Goal: Task Accomplishment & Management: Manage account settings

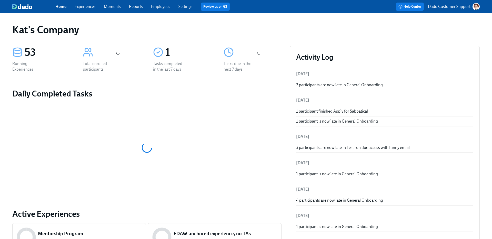
click at [439, 5] on p "Dado Customer Support" at bounding box center [449, 7] width 43 height 6
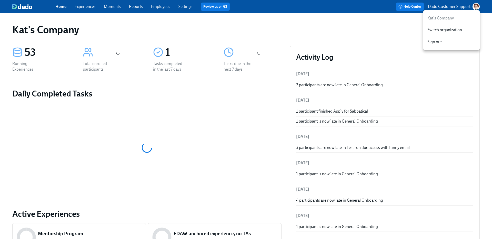
click at [435, 27] on div "Switch organization..." at bounding box center [451, 30] width 56 height 12
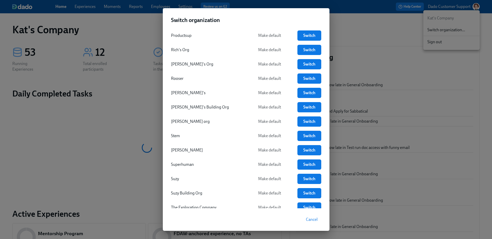
scroll to position [928, 0]
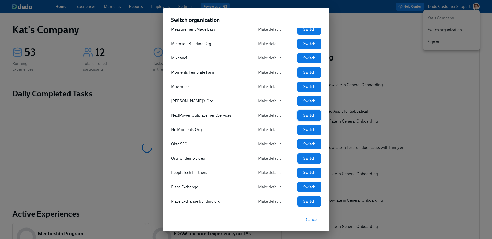
click at [315, 114] on span "Switch" at bounding box center [309, 115] width 16 height 5
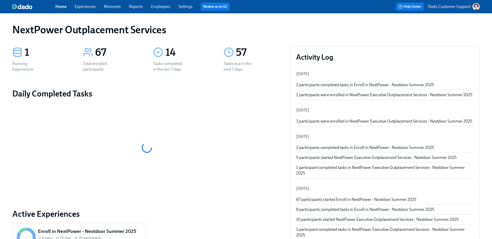
click at [165, 6] on link "Employees" at bounding box center [160, 6] width 19 height 5
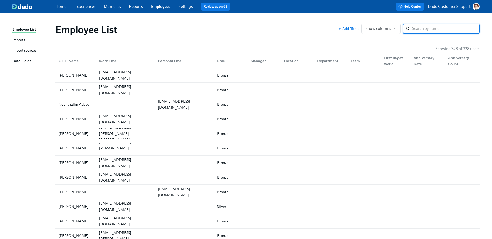
click at [14, 43] on div "Employee List Imports Import sources Data Fields" at bounding box center [33, 48] width 43 height 42
click at [15, 41] on div "Imports" at bounding box center [18, 40] width 13 height 6
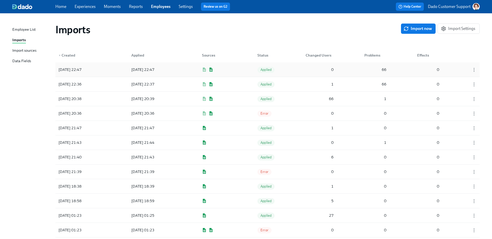
click at [96, 74] on div "2025/08/13 22:47" at bounding box center [79, 70] width 46 height 10
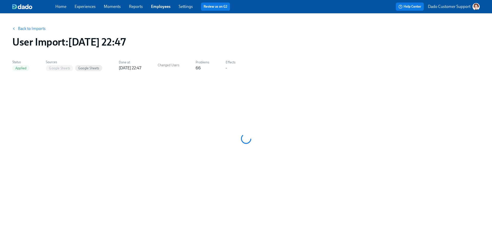
click at [24, 27] on link "Back to Imports" at bounding box center [32, 28] width 28 height 5
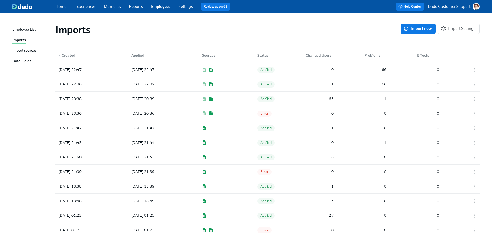
click at [31, 49] on div "Import sources" at bounding box center [24, 51] width 24 height 6
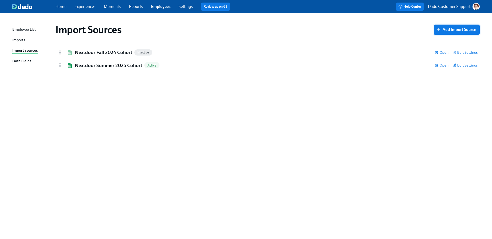
click at [448, 27] on span "Add Import Source" at bounding box center [456, 29] width 39 height 5
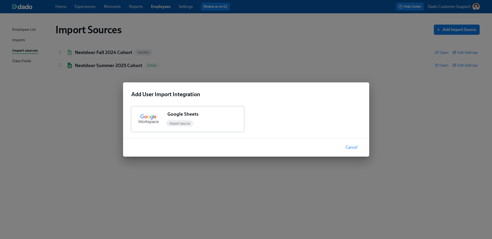
click at [166, 124] on div "Import source" at bounding box center [179, 123] width 29 height 8
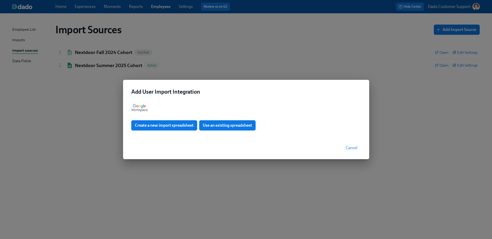
click at [229, 119] on div "Create a new import spreadsheet Use an existing spreadsheet" at bounding box center [246, 118] width 246 height 37
click at [223, 127] on span "Use an existing spreadsheet" at bounding box center [227, 125] width 49 height 5
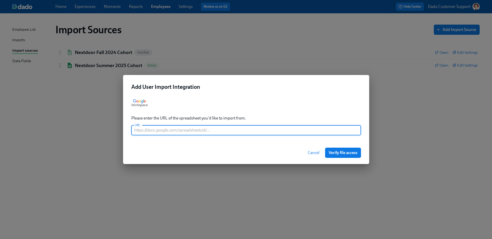
click at [190, 133] on input "text" at bounding box center [246, 130] width 230 height 10
paste input "https://docs.google.com/spreadsheets/d/16oktdUUq0WChPdaq1YyyC7GJ4dE_kU_HnOJBSB8…"
type input "https://docs.google.com/spreadsheets/d/16oktdUUq0WChPdaq1YyyC7GJ4dE_kU_HnOJBSB8…"
click at [349, 154] on span "Verify file access" at bounding box center [342, 152] width 29 height 5
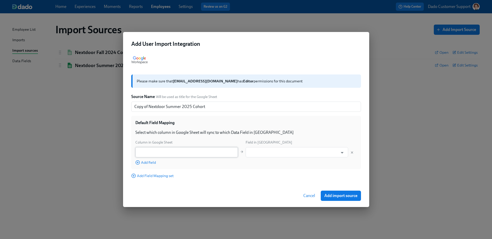
click at [192, 149] on input "text" at bounding box center [186, 152] width 102 height 10
paste input "First Name Last Name Work Email Role Coach1 Company Cohort"
type input "First Name"
click at [148, 166] on div "Default Field Mapping Select which column in Google Sheet will sync to which Da…" at bounding box center [246, 142] width 230 height 53
click at [148, 163] on span "Add field" at bounding box center [145, 162] width 20 height 5
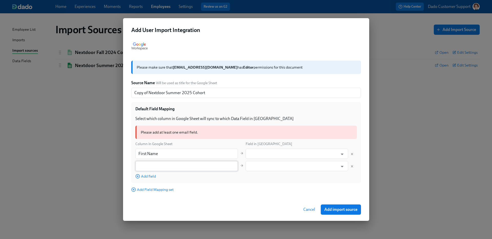
click at [148, 162] on input "text" at bounding box center [186, 166] width 102 height 10
paste input "Last Name Work Email Role Coach1 Company Cohort"
type input "Last Name"
click at [147, 175] on span "Add field" at bounding box center [145, 176] width 20 height 5
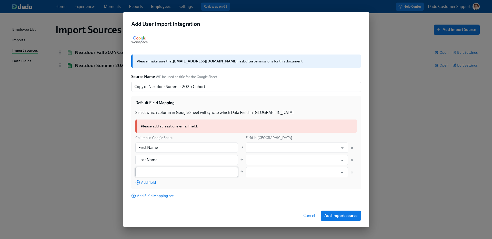
click at [146, 176] on input "text" at bounding box center [186, 172] width 102 height 10
paste input "Work Email Role Coach1 Company Cohort"
type input "Work Email"
click at [142, 182] on span "Add field" at bounding box center [145, 182] width 20 height 5
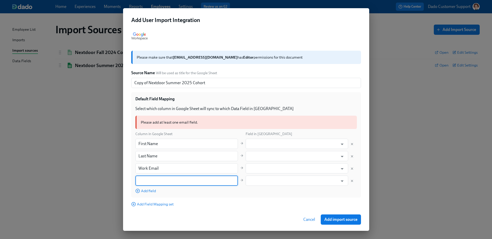
click at [142, 179] on input "text" at bounding box center [186, 181] width 102 height 10
paste input "Role Coach1 Company Cohort"
type input "Role"
click at [146, 191] on span "Add field" at bounding box center [145, 191] width 20 height 5
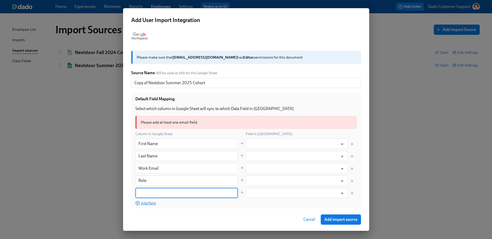
click at [146, 191] on input "text" at bounding box center [186, 193] width 102 height 10
type input "Coach1"
click at [146, 204] on span "Add field" at bounding box center [145, 203] width 20 height 5
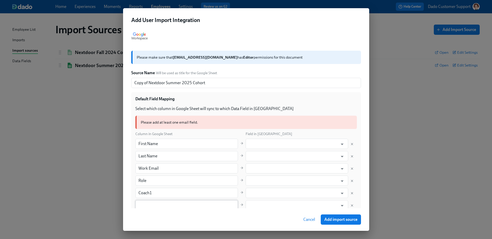
click at [146, 202] on input "text" at bounding box center [186, 205] width 102 height 10
paste input "Company Cohort"
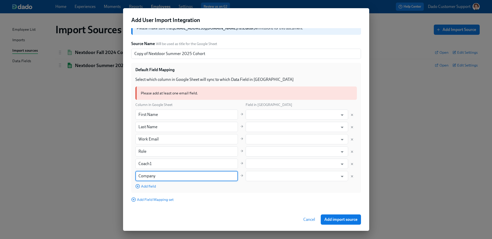
type input "Company"
click at [149, 183] on div "Add field" at bounding box center [186, 186] width 102 height 6
click at [148, 188] on span "Add field" at bounding box center [145, 186] width 20 height 5
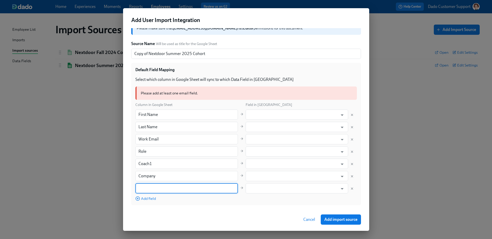
click at [148, 188] on input "text" at bounding box center [186, 188] width 102 height 10
paste input "Cohort"
type input "Cohort"
click at [253, 117] on input "text" at bounding box center [293, 115] width 90 height 10
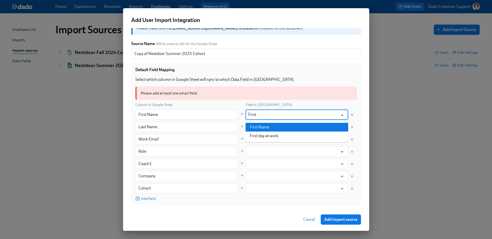
click at [263, 128] on li "First Name" at bounding box center [296, 127] width 102 height 9
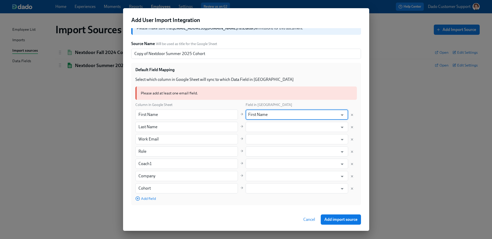
type input "First Name"
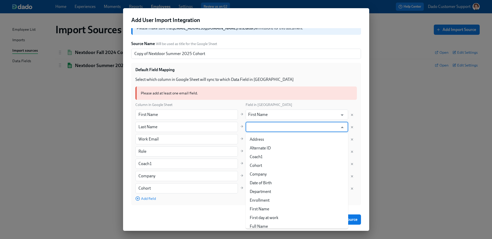
click at [263, 128] on input "text" at bounding box center [293, 127] width 90 height 10
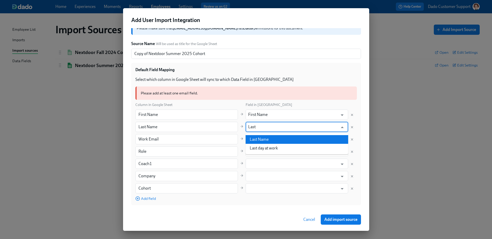
click at [259, 141] on li "Last Name" at bounding box center [296, 139] width 102 height 9
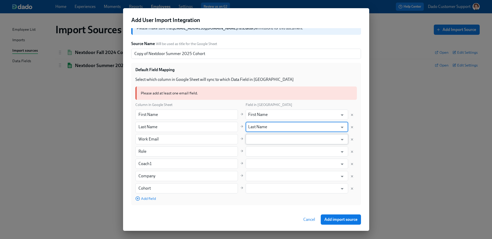
type input "Last Name"
click at [258, 137] on input "text" at bounding box center [293, 139] width 90 height 10
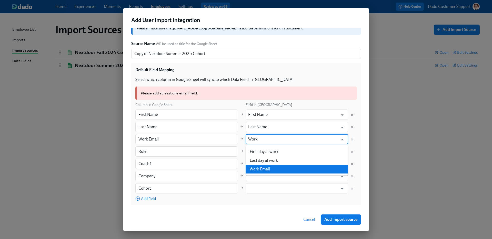
click at [266, 169] on li "Work Email" at bounding box center [296, 169] width 102 height 9
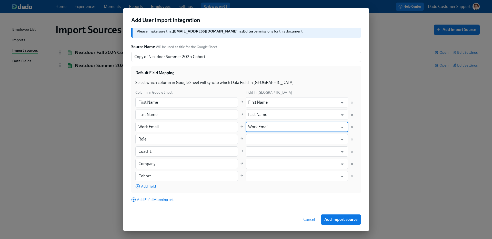
type input "Work Email"
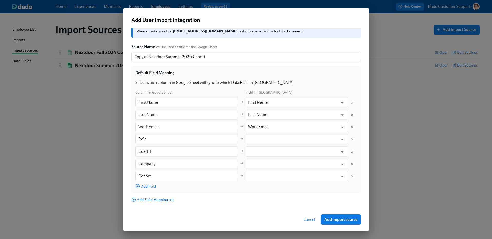
click at [252, 145] on div "Column in Google Sheet Field in Dado First Name ​ First Name ​ Last Name ​ Last…" at bounding box center [245, 139] width 221 height 99
click at [252, 138] on input "text" at bounding box center [293, 139] width 90 height 10
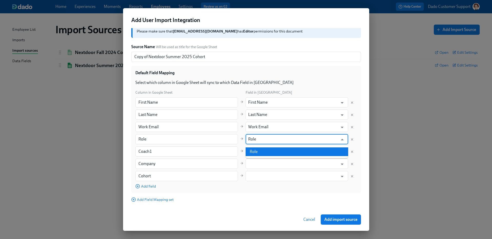
click at [257, 157] on ul "Role" at bounding box center [296, 152] width 102 height 13
click at [257, 152] on li "Role" at bounding box center [296, 152] width 102 height 9
type input "Role"
click at [256, 152] on input "text" at bounding box center [293, 152] width 90 height 10
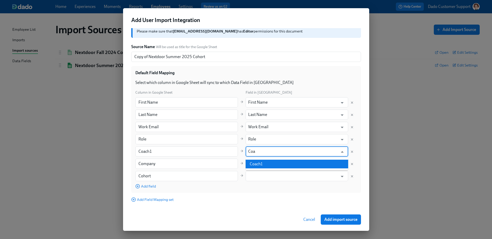
click at [256, 166] on li "Coach1" at bounding box center [296, 164] width 102 height 9
type input "Coach1"
click at [258, 167] on input "text" at bounding box center [293, 164] width 90 height 10
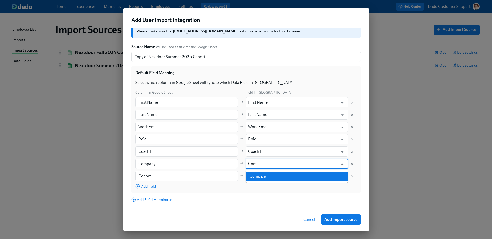
click at [264, 178] on li "Company" at bounding box center [296, 176] width 102 height 9
type input "Company"
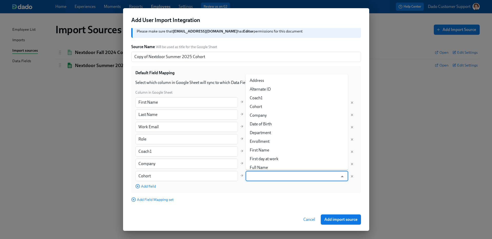
click at [264, 178] on input "text" at bounding box center [293, 176] width 90 height 10
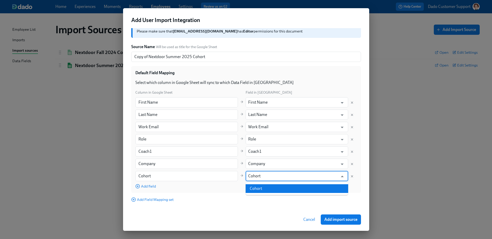
click at [265, 188] on li "Cohort" at bounding box center [296, 188] width 102 height 9
type input "Cohort"
click at [353, 216] on button "Add import source" at bounding box center [341, 220] width 40 height 10
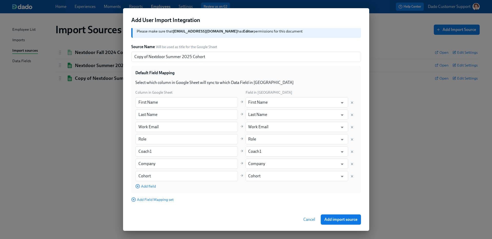
click at [81, 148] on div "Add User Import Integration Please make sure that dado@nextpower.io has Editor …" at bounding box center [246, 119] width 492 height 239
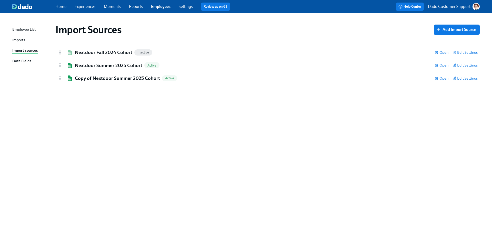
click at [26, 41] on link "Imports" at bounding box center [31, 40] width 39 height 6
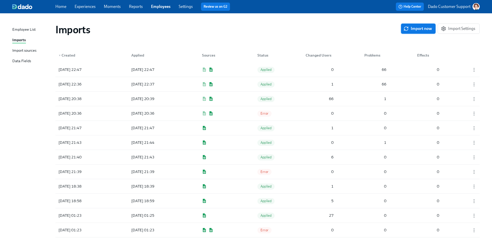
click at [423, 30] on span "Import now" at bounding box center [417, 28] width 27 height 5
click at [139, 75] on div "2025/08/18 12:56 Pending 1 66 0" at bounding box center [267, 70] width 424 height 14
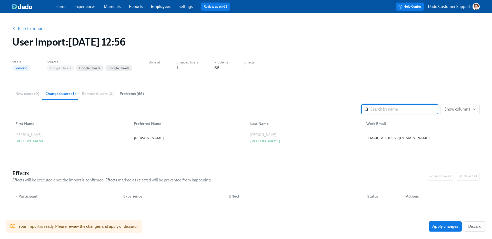
click at [129, 94] on span "Problems (66)" at bounding box center [132, 94] width 24 height 6
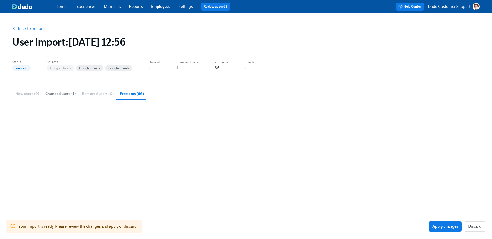
drag, startPoint x: 255, startPoint y: 83, endPoint x: 41, endPoint y: 7, distance: 227.2
click at [0, 0] on div "Home Experiences Moments Reports Employees Settings Review us on G2 Help Center…" at bounding box center [246, 188] width 492 height 377
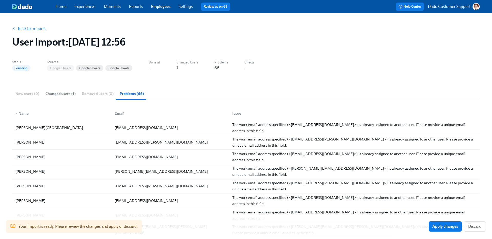
click at [30, 31] on button "Back to Imports" at bounding box center [29, 29] width 40 height 10
click at [25, 27] on link "Back to Imports" at bounding box center [32, 28] width 28 height 5
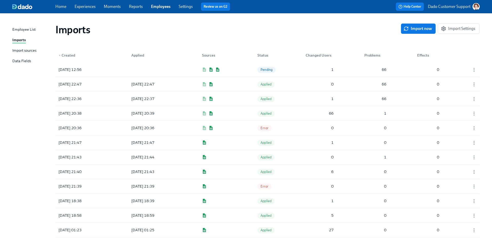
click at [26, 53] on div "Import sources" at bounding box center [24, 51] width 24 height 6
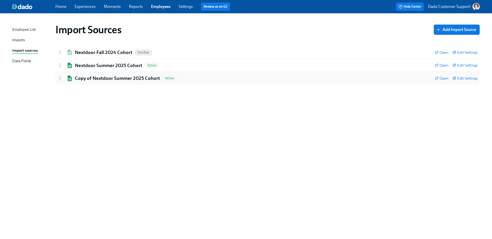
click at [98, 79] on h2 "Copy of Nextdoor Summer 2025 Cohort" at bounding box center [117, 78] width 85 height 7
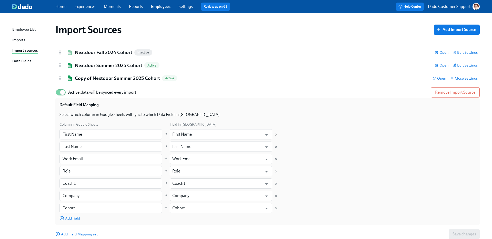
click at [276, 135] on icon "Delete mapping" at bounding box center [276, 135] width 2 height 2
type input "Last Name"
type input "Work Email"
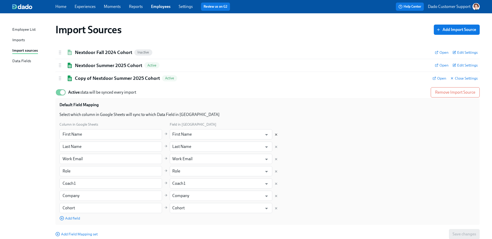
type input "Role"
type input "Coach1"
type input "Company"
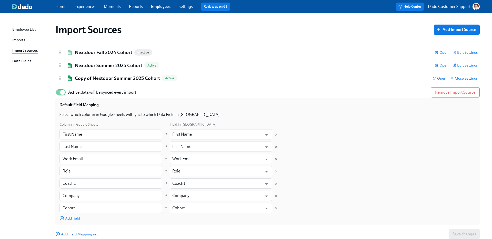
type input "Company"
type input "Cohort"
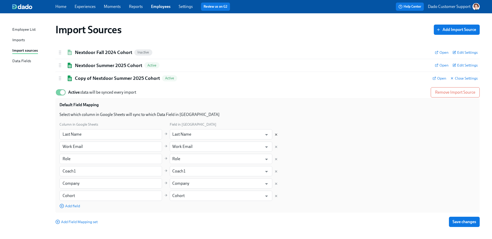
click at [276, 135] on icon "Delete mapping" at bounding box center [276, 135] width 2 height 2
type input "Work Email"
type input "Role"
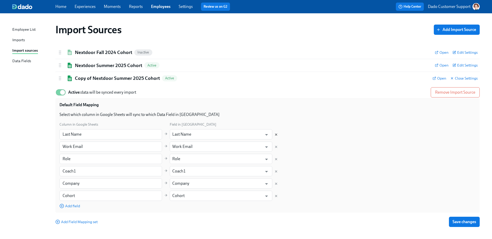
type input "Coach1"
type input "Company"
type input "Cohort"
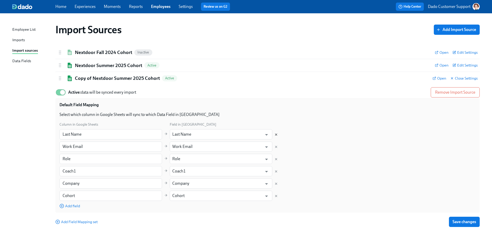
type input "Cohort"
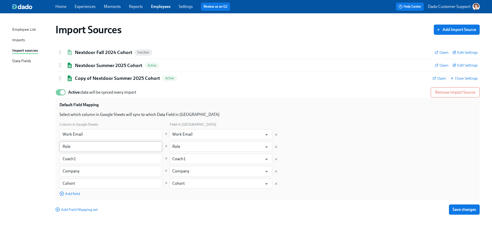
click at [113, 149] on input "Role" at bounding box center [110, 147] width 102 height 10
paste input "Dado ID"
paste input "text"
type input "Dado ID"
click at [83, 5] on link "Experiences" at bounding box center [85, 6] width 21 height 5
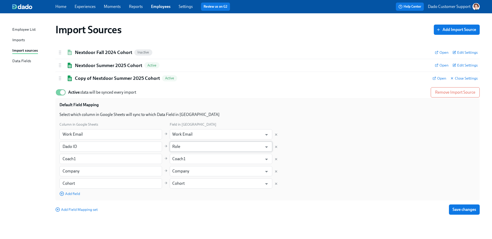
click at [244, 148] on input "Role" at bounding box center [217, 147] width 90 height 10
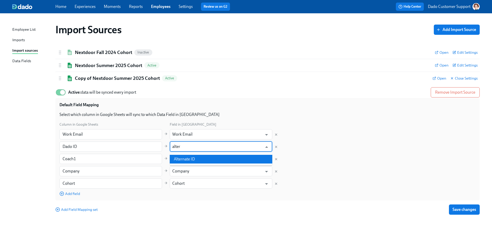
click at [239, 158] on li "Alternate ID" at bounding box center [221, 159] width 102 height 9
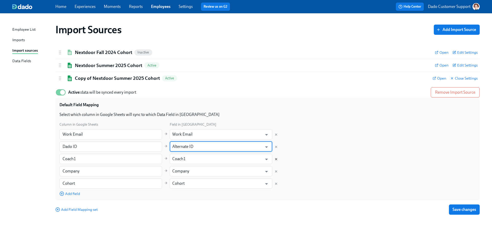
type input "Alternate ID"
click at [276, 159] on icon "Delete mapping" at bounding box center [276, 160] width 4 height 4
type input "Company"
type input "Cohort"
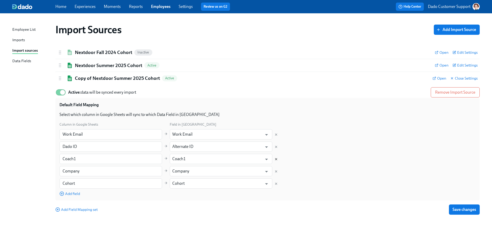
type input "Cohort"
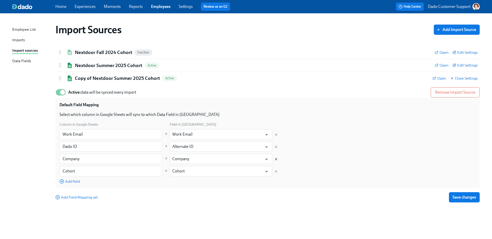
click at [276, 159] on icon "Delete mapping" at bounding box center [276, 159] width 2 height 2
type input "Cohort"
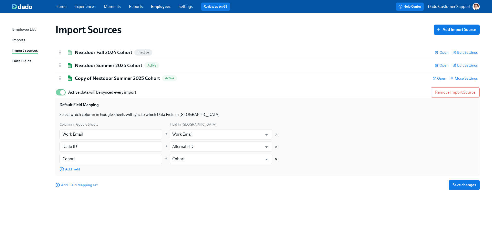
click at [276, 159] on icon "Delete mapping" at bounding box center [276, 159] width 2 height 2
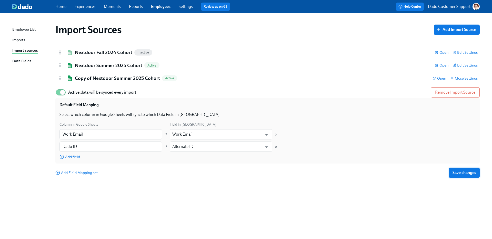
click at [463, 172] on span "Save changes" at bounding box center [464, 172] width 24 height 5
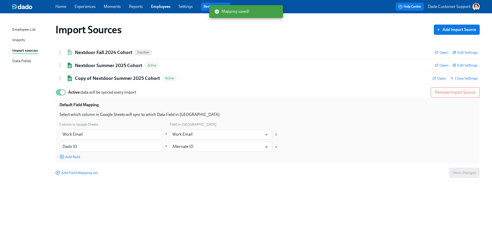
click at [12, 41] on div "Employee List Imports Import sources Data Fields Import Sources Add Import Sour…" at bounding box center [246, 126] width 492 height 226
click at [16, 38] on div "Imports" at bounding box center [18, 40] width 13 height 6
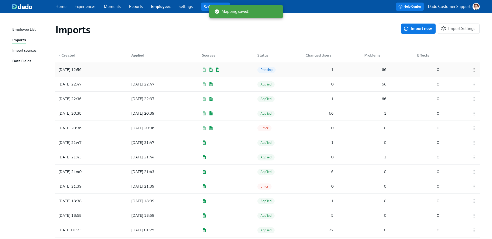
click at [473, 68] on icon "button" at bounding box center [473, 69] width 5 height 5
click at [464, 78] on div "Discard" at bounding box center [464, 79] width 13 height 6
click at [415, 30] on span "Import now" at bounding box center [417, 28] width 27 height 5
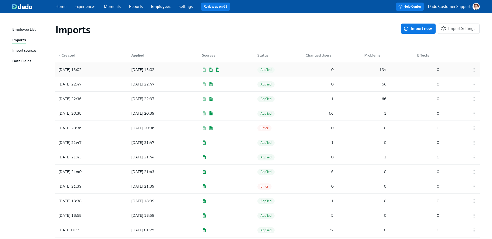
click at [136, 73] on div "2025/08/18 13:02" at bounding box center [142, 70] width 27 height 6
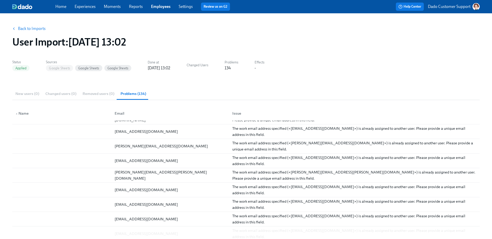
scroll to position [790, 0]
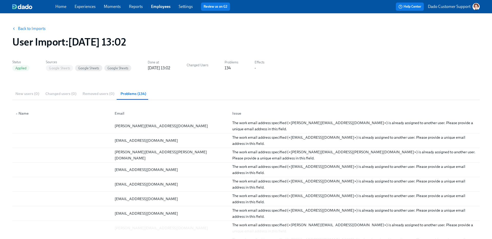
click at [22, 32] on button "Back to Imports" at bounding box center [29, 29] width 40 height 10
click at [19, 26] on button "Back to Imports" at bounding box center [29, 29] width 40 height 10
click at [29, 24] on button "Back to Imports" at bounding box center [29, 29] width 40 height 10
click at [35, 27] on link "Back to Imports" at bounding box center [32, 28] width 28 height 5
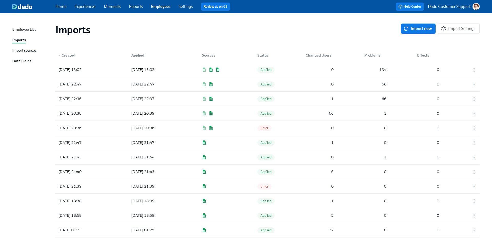
click at [29, 49] on div "Import sources" at bounding box center [24, 51] width 24 height 6
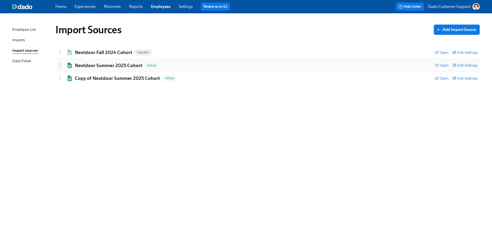
click at [101, 65] on h2 "Nextdoor Summer 2025 Cohort" at bounding box center [108, 65] width 67 height 7
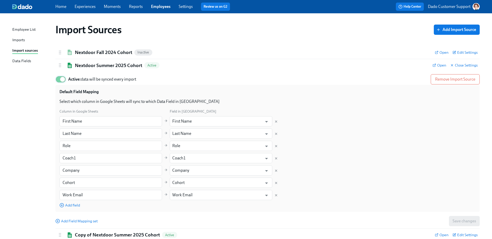
click at [58, 78] on input "Active: data will be synced every import" at bounding box center [63, 79] width 34 height 11
checkbox input "false"
click at [18, 49] on div "Import sources" at bounding box center [25, 51] width 26 height 6
click at [21, 37] on div "Imports" at bounding box center [18, 40] width 13 height 6
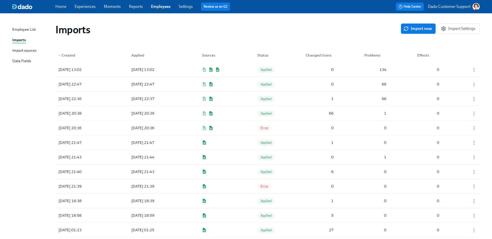
click at [414, 25] on button "Import now" at bounding box center [418, 29] width 35 height 10
click at [474, 84] on icon "button" at bounding box center [473, 84] width 5 height 5
click at [466, 88] on li "Discard" at bounding box center [471, 84] width 34 height 9
click at [108, 70] on div "2025/08/18 13:08 2025/08/18 13:08 Applied 0 67 0" at bounding box center [267, 70] width 424 height 14
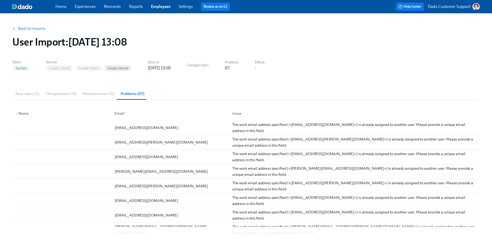
click at [25, 29] on link "Back to Imports" at bounding box center [32, 28] width 28 height 5
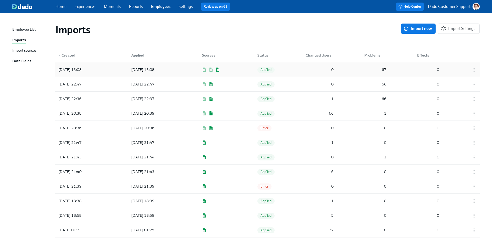
click at [82, 69] on div "2025/08/18 13:08" at bounding box center [69, 70] width 27 height 6
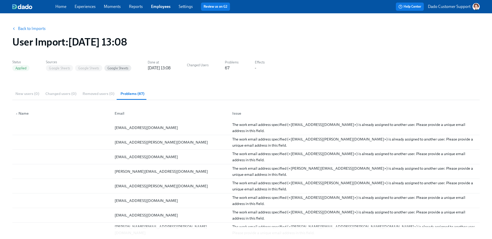
click at [19, 29] on link "Back to Imports" at bounding box center [32, 28] width 28 height 5
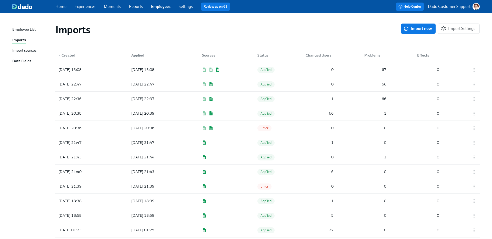
click at [22, 50] on div "Import sources" at bounding box center [24, 51] width 24 height 6
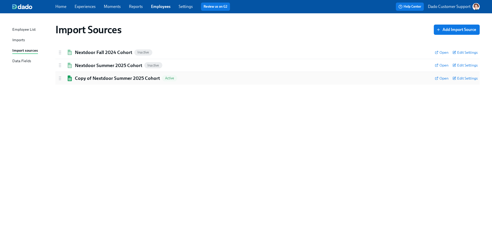
click at [94, 73] on div "Copy of Nextdoor Summer 2025 Cohort Active Open Edit Settings" at bounding box center [267, 78] width 424 height 13
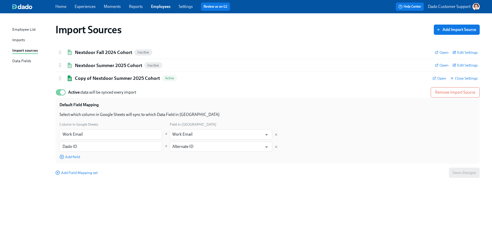
click at [19, 39] on div "Imports" at bounding box center [18, 40] width 13 height 6
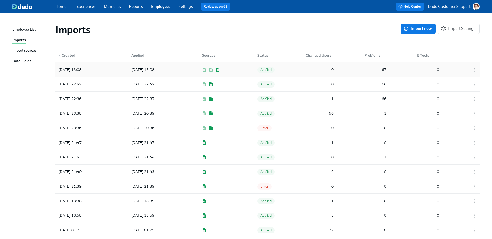
click at [235, 67] on div "2025/08/18 13:08 2025/08/18 13:08 Applied 0 67 0" at bounding box center [267, 70] width 424 height 14
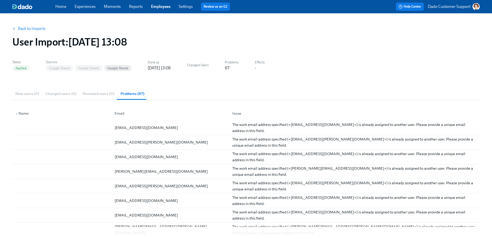
click at [137, 49] on div "Back to Imports User Import : 2025/08/18 13:08" at bounding box center [245, 35] width 475 height 33
click at [149, 128] on div "josephafrancia@gmail.com" at bounding box center [145, 128] width 67 height 6
click at [29, 29] on link "Back to Imports" at bounding box center [32, 28] width 28 height 5
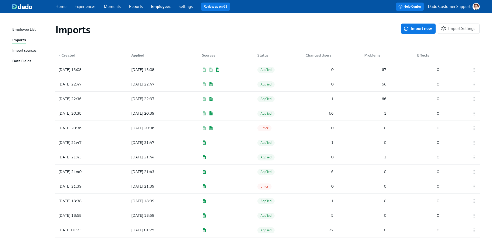
click at [26, 54] on div "Import sources" at bounding box center [24, 51] width 24 height 6
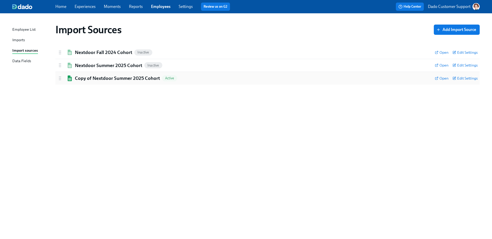
click at [107, 79] on h2 "Copy of Nextdoor Summer 2025 Cohort" at bounding box center [117, 78] width 85 height 7
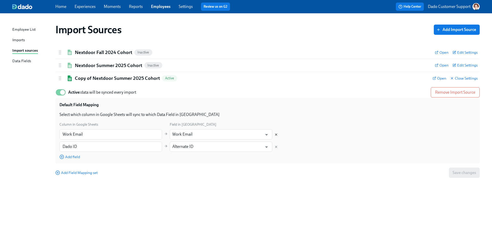
click at [275, 135] on icon "Delete mapping" at bounding box center [276, 135] width 4 height 4
type input "Dado ID"
type input "Alternate ID"
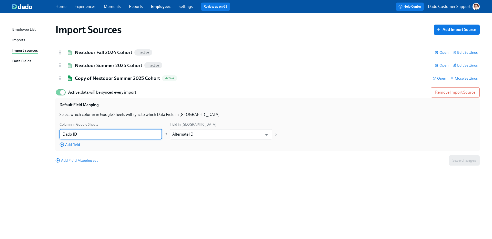
click at [110, 134] on input "Dado ID" at bounding box center [110, 134] width 102 height 10
click at [77, 75] on h2 "Copy of Nextdoor Summer 2025 Cohort" at bounding box center [117, 78] width 85 height 7
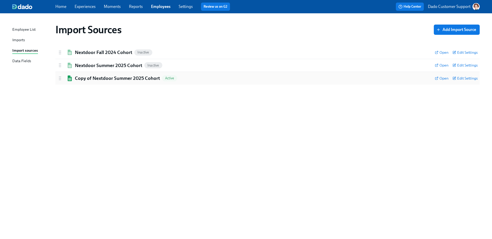
click at [77, 75] on h2 "Copy of Nextdoor Summer 2025 Cohort" at bounding box center [117, 78] width 85 height 7
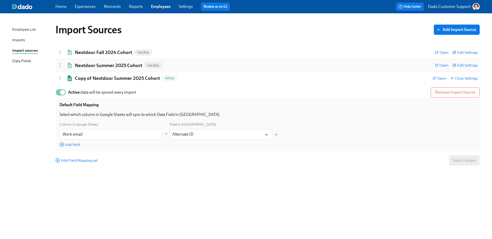
click at [82, 62] on h2 "Nextdoor Summer 2025 Cohort" at bounding box center [108, 65] width 67 height 7
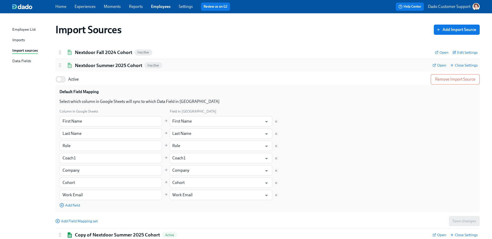
click at [82, 62] on h2 "Nextdoor Summer 2025 Cohort" at bounding box center [108, 65] width 67 height 7
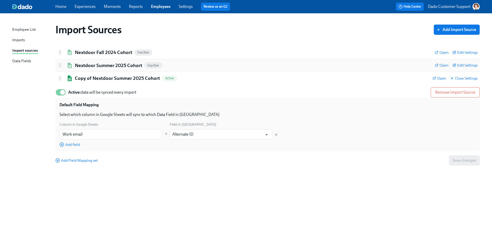
click at [82, 63] on h2 "Nextdoor Summer 2025 Cohort" at bounding box center [108, 65] width 67 height 7
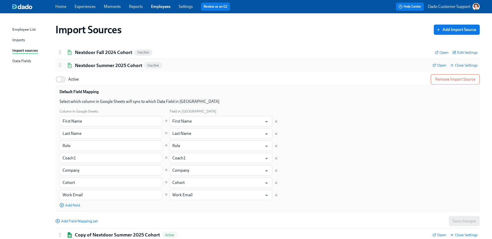
click at [82, 62] on h2 "Nextdoor Summer 2025 Cohort" at bounding box center [108, 65] width 67 height 7
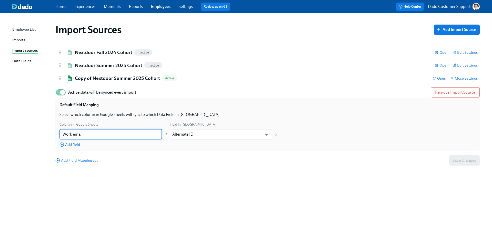
click at [92, 133] on input "Work email" at bounding box center [110, 134] width 102 height 10
paste input "E"
type input "Work Email"
click at [211, 139] on body "Home Experiences Moments Reports Employees Settings Review us on G2 Help Center…" at bounding box center [246, 119] width 492 height 239
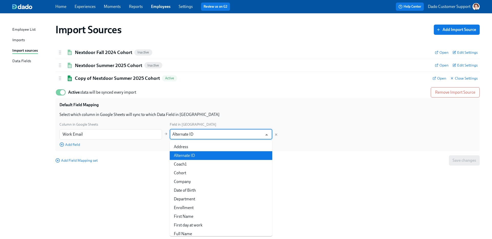
paste input "Work Email"
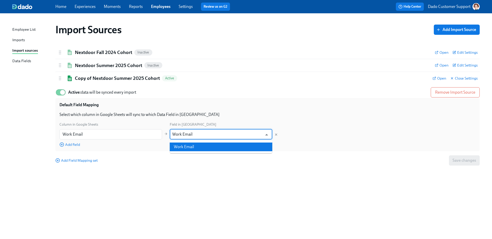
click at [197, 150] on li "Work Email" at bounding box center [221, 147] width 102 height 9
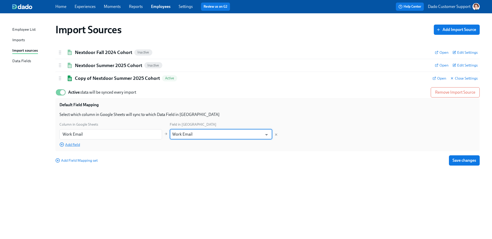
type input "Work Email"
click at [74, 144] on span "Add field" at bounding box center [69, 144] width 20 height 5
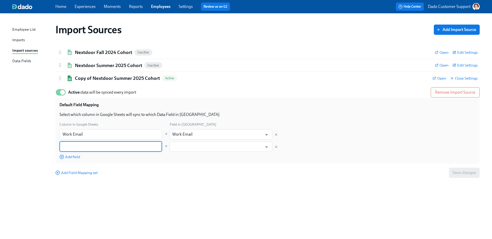
click at [65, 147] on input "text" at bounding box center [110, 147] width 102 height 10
paste input "First Name Last Name"
type input "First Name"
click at [75, 156] on span "Add field" at bounding box center [69, 157] width 20 height 5
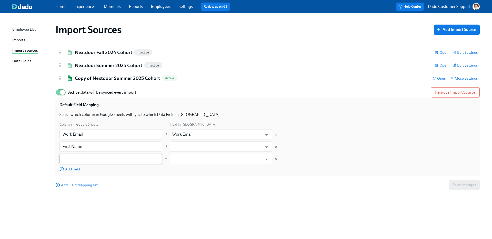
click at [76, 156] on input "text" at bounding box center [110, 159] width 102 height 10
paste input "Last Name"
type input "Last Name"
click at [68, 168] on span "Add field" at bounding box center [69, 169] width 20 height 5
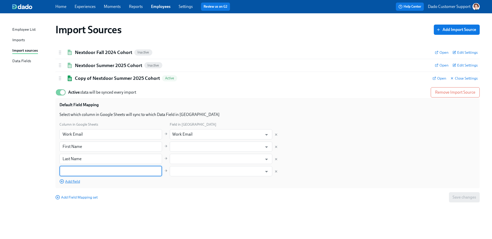
click at [68, 168] on input "text" at bounding box center [110, 171] width 102 height 10
type input "Coach1"
click at [66, 182] on span "Add field" at bounding box center [69, 181] width 20 height 5
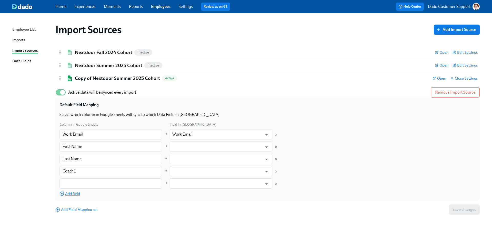
click at [66, 182] on input "text" at bounding box center [110, 184] width 102 height 10
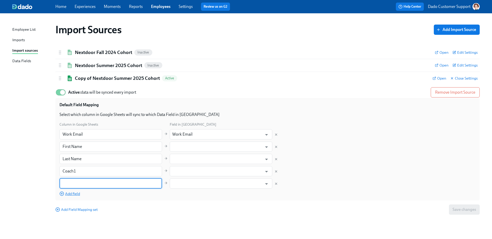
paste input "Company Cohort"
type input "Company"
click at [75, 196] on span "Add field" at bounding box center [69, 193] width 20 height 5
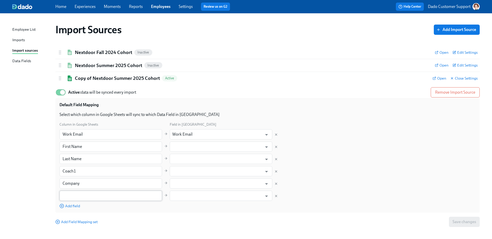
click at [75, 194] on input "text" at bounding box center [110, 196] width 102 height 10
paste input "Cohort"
type input "Cohort"
click at [196, 143] on input "text" at bounding box center [217, 147] width 90 height 10
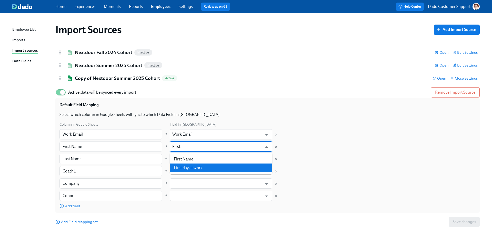
click at [208, 161] on li "First Name" at bounding box center [221, 159] width 102 height 9
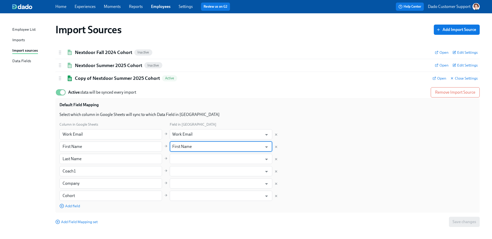
type input "First Name"
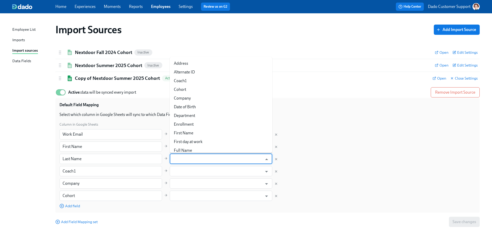
click at [201, 163] on input "text" at bounding box center [217, 159] width 90 height 10
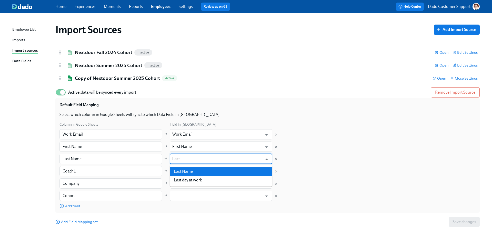
click at [194, 172] on li "Last Name" at bounding box center [221, 171] width 102 height 9
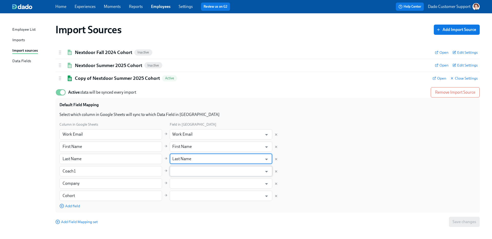
type input "Last Name"
click at [186, 170] on input "text" at bounding box center [217, 171] width 90 height 10
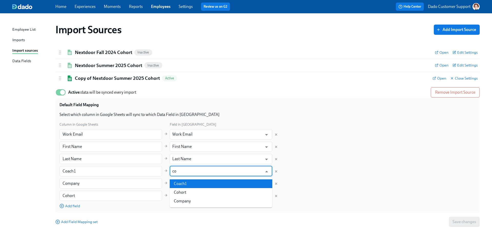
click at [193, 181] on li "Coach1" at bounding box center [221, 184] width 102 height 9
type input "Coach1"
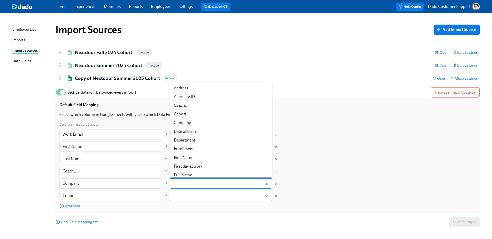
click at [193, 181] on input "text" at bounding box center [217, 184] width 90 height 10
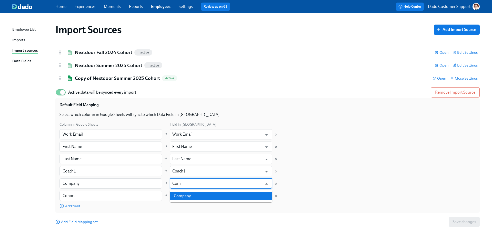
click at [209, 193] on li "Company" at bounding box center [221, 196] width 102 height 9
type input "Company"
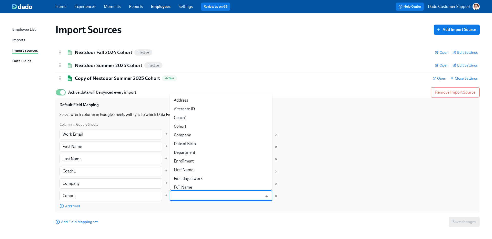
click at [209, 193] on input "text" at bounding box center [217, 196] width 90 height 10
click at [199, 207] on li "Cohort" at bounding box center [221, 208] width 102 height 9
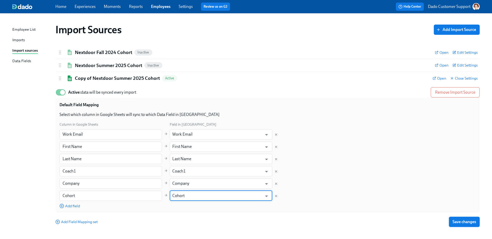
type input "Cohort"
click at [469, 224] on span "Save changes" at bounding box center [464, 222] width 24 height 5
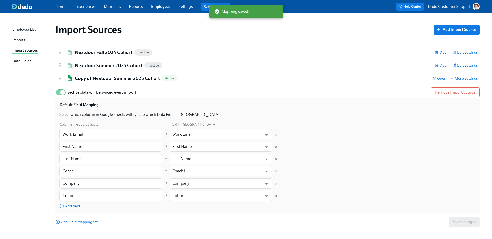
click at [20, 39] on div "Imports" at bounding box center [18, 40] width 13 height 6
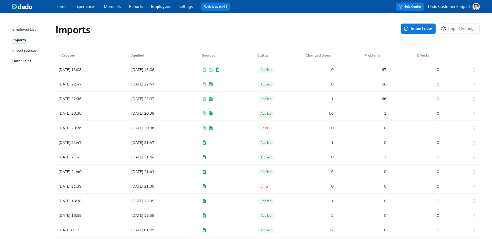
click at [414, 34] on div "Imports Import now Import Settings" at bounding box center [267, 30] width 424 height 12
click at [416, 30] on span "Import now" at bounding box center [417, 28] width 27 height 5
click at [97, 66] on div "2025/08/18 13:19" at bounding box center [79, 70] width 46 height 10
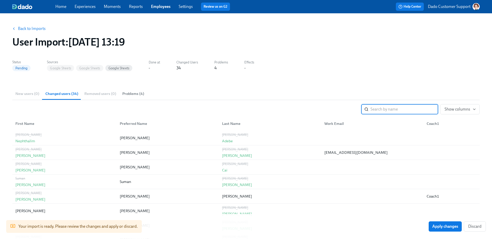
click at [128, 96] on span "Problems (4)" at bounding box center [133, 94] width 22 height 6
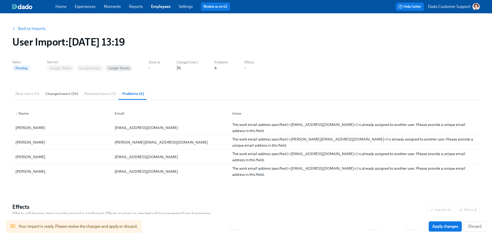
click at [58, 93] on span "Changed users (34)" at bounding box center [61, 94] width 33 height 6
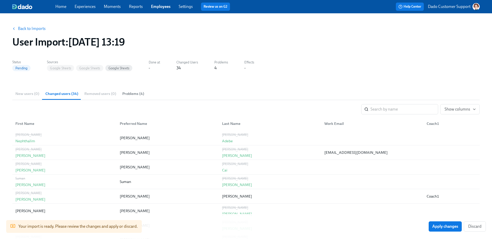
click at [136, 93] on span "Problems (4)" at bounding box center [133, 94] width 22 height 6
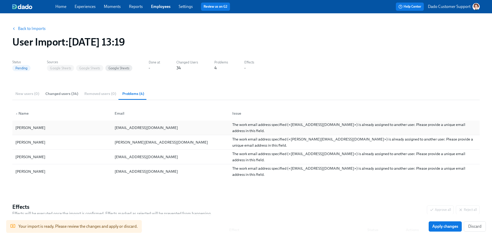
drag, startPoint x: 105, startPoint y: 128, endPoint x: 174, endPoint y: 128, distance: 69.7
click at [174, 128] on div "Christopher Doyle christopherfdoyle@gmail.com The work email address specified …" at bounding box center [245, 128] width 467 height 15
copy div "christopherfdoyle@gmail.com"
click at [267, 124] on div "The work email address specified (<christopherfdoyle@gmail.com>) is already ass…" at bounding box center [354, 128] width 244 height 12
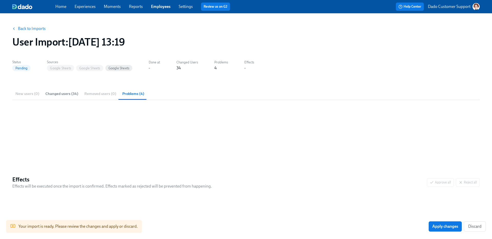
drag, startPoint x: 270, startPoint y: 82, endPoint x: 15, endPoint y: 70, distance: 254.7
click at [0, 0] on div "Home Experiences Moments Reports Employees Settings Review us on G2 Help Center…" at bounding box center [246, 122] width 492 height 245
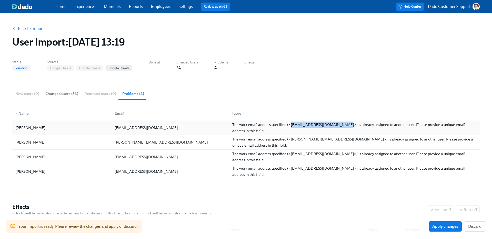
drag, startPoint x: 290, startPoint y: 125, endPoint x: 341, endPoint y: 126, distance: 50.5
click at [340, 126] on div "The work email address specified (<christopherfdoyle@gmail.com>) is already ass…" at bounding box center [354, 128] width 244 height 12
copy div "christopherfdoyle@gmail.com"
click at [158, 6] on link "Employees" at bounding box center [160, 6] width 19 height 5
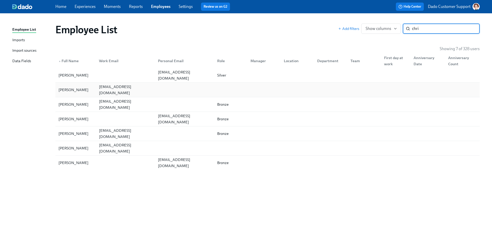
type input "chri"
click at [124, 91] on div "christopherfdoyle@gmail.com" at bounding box center [125, 90] width 57 height 12
click at [135, 73] on div at bounding box center [124, 75] width 59 height 10
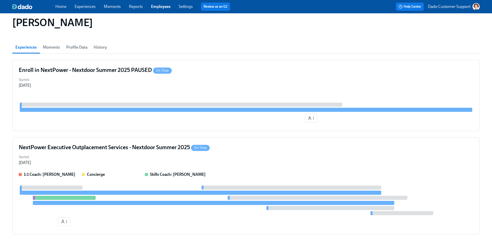
scroll to position [36, 0]
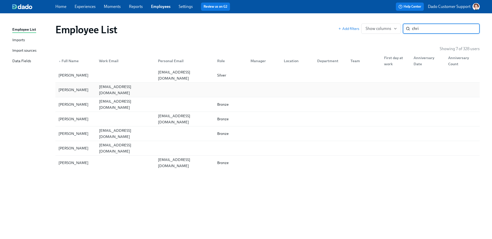
click at [79, 90] on div "Christopher Doyle" at bounding box center [73, 90] width 34 height 6
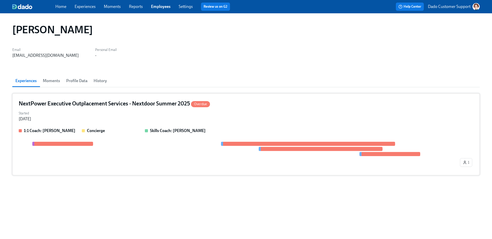
click at [111, 127] on div "NextPower Executive Outplacement Services - Nextdoor Summer 2025 Overdue Starte…" at bounding box center [245, 135] width 467 height 82
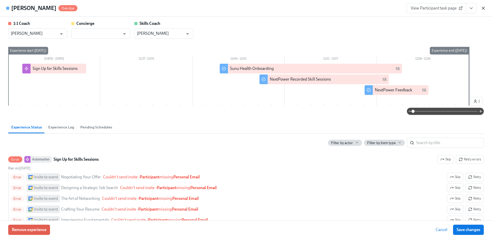
click at [484, 8] on icon "button" at bounding box center [482, 8] width 5 height 5
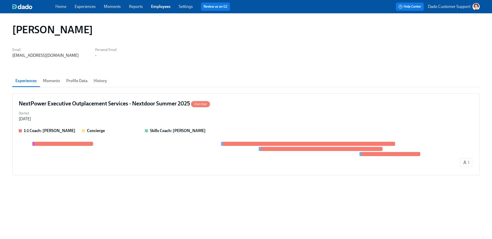
click at [161, 7] on link "Employees" at bounding box center [160, 6] width 19 height 5
click at [79, 6] on link "Experiences" at bounding box center [85, 6] width 21 height 5
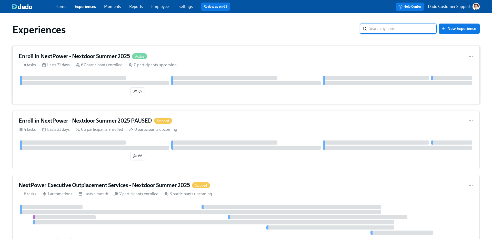
click at [98, 66] on div "67 participants enrolled" at bounding box center [99, 65] width 47 height 6
click at [133, 130] on div "0 participants upcoming" at bounding box center [153, 130] width 48 height 6
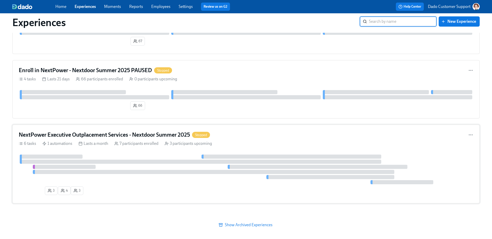
scroll to position [49, 0]
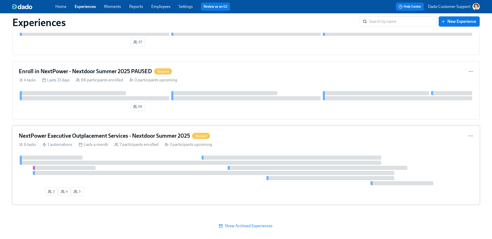
click at [86, 151] on div "NextPower Executive Outplacement Services - Nextdoor Summer 2025 Stopped 6 task…" at bounding box center [245, 165] width 467 height 79
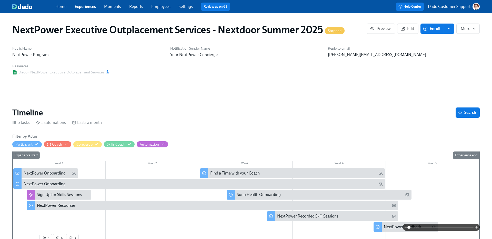
click at [167, 6] on link "Employees" at bounding box center [160, 6] width 19 height 5
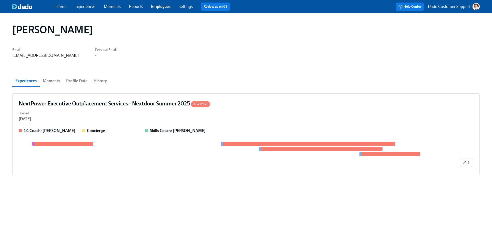
drag, startPoint x: 13, startPoint y: 55, endPoint x: 58, endPoint y: 55, distance: 45.1
click at [58, 55] on div "christopherfdoyle@gmail.com" at bounding box center [45, 56] width 66 height 6
click at [67, 55] on div "Email christopherfdoyle@gmail.com Personal Email -" at bounding box center [245, 52] width 467 height 12
click at [157, 7] on link "Employees" at bounding box center [160, 6] width 19 height 5
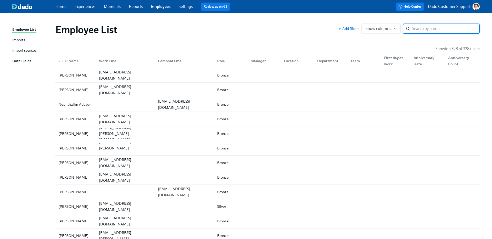
click at [20, 41] on div "Imports" at bounding box center [18, 40] width 13 height 6
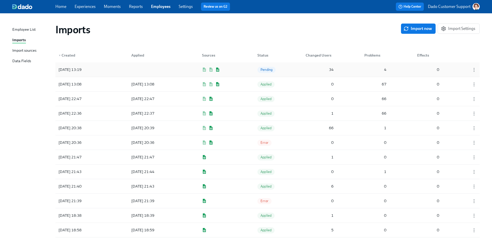
click at [128, 72] on div at bounding box center [150, 70] width 46 height 10
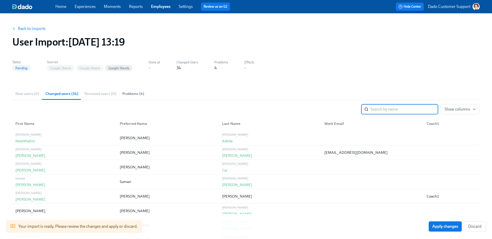
click at [130, 94] on span "Problems (4)" at bounding box center [133, 94] width 22 height 6
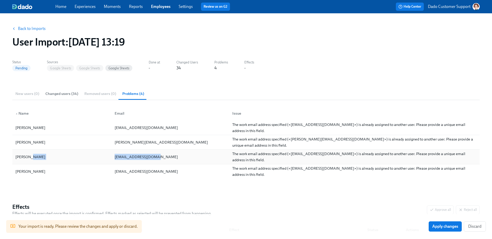
drag, startPoint x: 110, startPoint y: 157, endPoint x: 184, endPoint y: 157, distance: 74.3
click at [184, 157] on div "John Lin johnlin1214@gmail.com The work email address specified (<johnlin1214@g…" at bounding box center [245, 157] width 467 height 15
copy div "johnlin1214@gmail.com"
click at [36, 172] on div "Nikhil Sreenivasamurthy" at bounding box center [30, 172] width 34 height 6
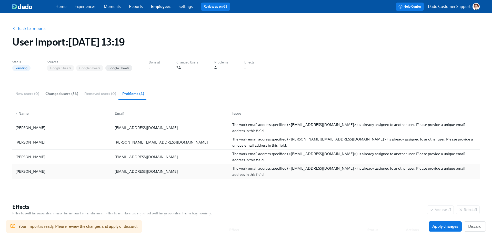
copy div "Sreenivasamurthy"
click at [472, 221] on div "Your import is ready. Please review the changes and apply or discard. Apply cha…" at bounding box center [246, 226] width 492 height 25
click at [474, 229] on span "Discard" at bounding box center [474, 226] width 13 height 5
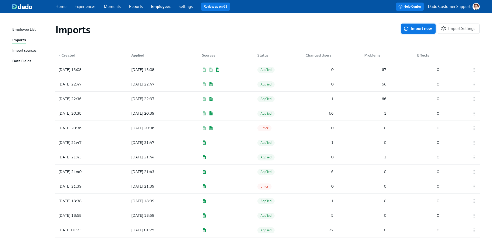
click at [411, 27] on span "Import now" at bounding box center [417, 28] width 27 height 5
click at [101, 62] on div "▼ Created Applied Sources Status Changed Users Problems Effects" at bounding box center [267, 54] width 424 height 16
click at [84, 70] on div "2025/08/18 13:28" at bounding box center [69, 70] width 27 height 6
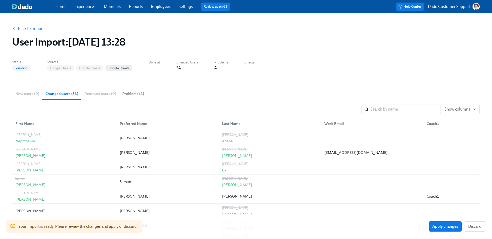
click at [133, 92] on span "Problems (4)" at bounding box center [133, 94] width 22 height 6
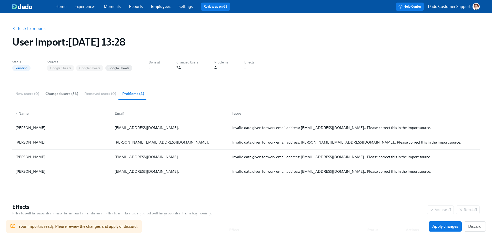
click at [21, 29] on link "Back to Imports" at bounding box center [32, 28] width 28 height 5
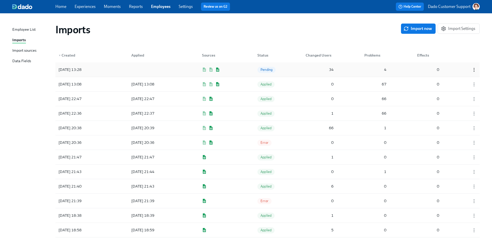
click at [473, 68] on icon "button" at bounding box center [473, 69] width 5 height 5
click at [468, 78] on div "Discard" at bounding box center [464, 79] width 13 height 6
click at [416, 28] on span "Import now" at bounding box center [417, 28] width 27 height 5
click at [138, 67] on div at bounding box center [150, 70] width 46 height 10
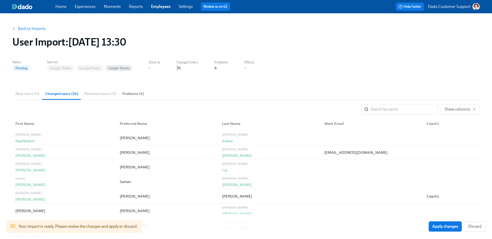
click at [127, 90] on button "Problems (4)" at bounding box center [133, 94] width 28 height 12
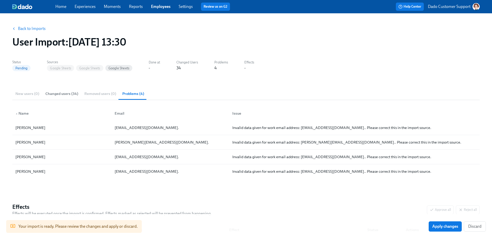
click at [161, 5] on link "Employees" at bounding box center [160, 6] width 19 height 5
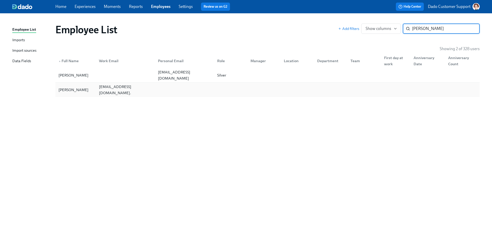
type input "doyle"
click at [93, 94] on div "Christopher Doyle" at bounding box center [75, 90] width 38 height 10
click at [24, 42] on div "Imports" at bounding box center [18, 40] width 13 height 6
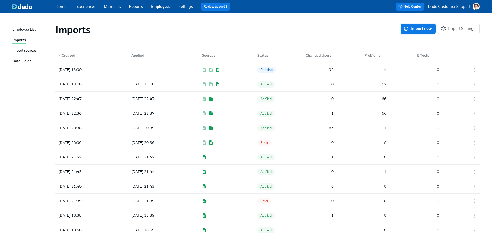
click at [414, 31] on span "Import now" at bounding box center [417, 28] width 27 height 5
click at [474, 83] on circle "button" at bounding box center [474, 83] width 1 height 1
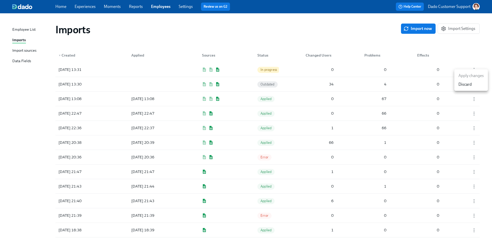
click at [464, 88] on li "Discard" at bounding box center [471, 84] width 34 height 9
click at [111, 69] on div "2025/08/18 13:31 Pending 67 0 0" at bounding box center [267, 70] width 424 height 14
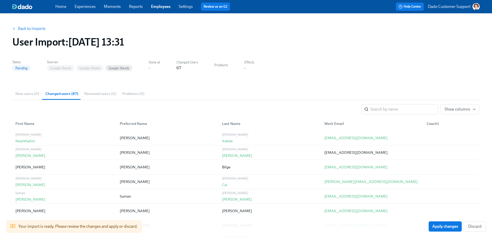
click at [30, 27] on link "Back to Imports" at bounding box center [32, 28] width 28 height 5
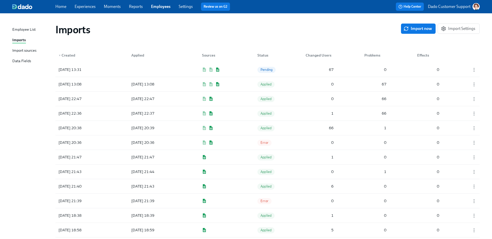
click at [14, 49] on div "Import sources" at bounding box center [24, 51] width 24 height 6
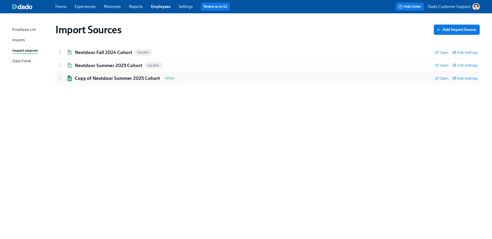
click at [79, 78] on h2 "Copy of Nextdoor Summer 2025 Cohort" at bounding box center [117, 78] width 85 height 7
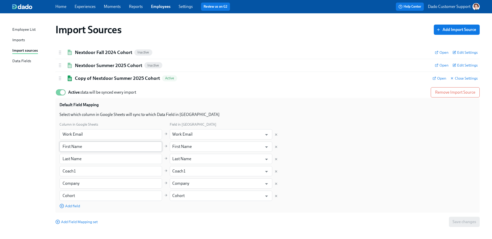
click at [82, 143] on input "First Name" at bounding box center [110, 147] width 102 height 10
click at [66, 204] on span "Add field" at bounding box center [69, 206] width 20 height 5
click at [67, 207] on input "text" at bounding box center [110, 208] width 102 height 10
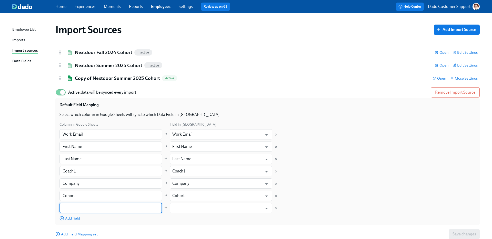
paste input "First Name"
click at [171, 208] on div "​" at bounding box center [221, 208] width 102 height 10
type input "First Name"
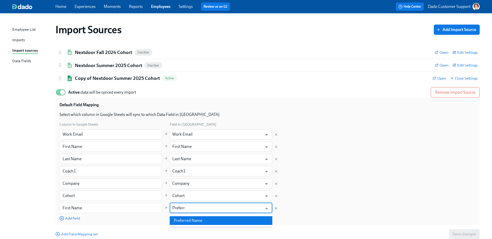
click at [177, 220] on li "Preferred Name" at bounding box center [221, 221] width 102 height 9
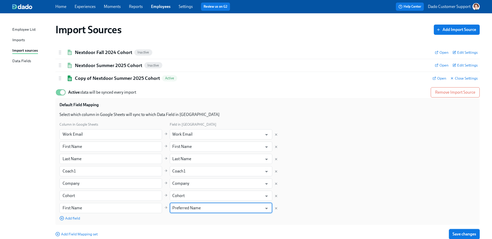
type input "Preferred Name"
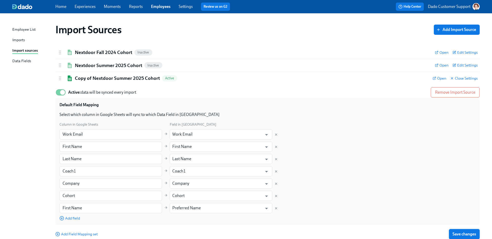
click at [460, 235] on span "Save changes" at bounding box center [464, 234] width 24 height 5
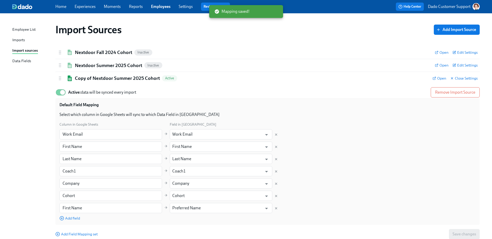
click at [20, 36] on div "Employee List Imports Import sources Data Fields" at bounding box center [33, 48] width 43 height 42
click at [20, 41] on div "Imports" at bounding box center [18, 40] width 13 height 6
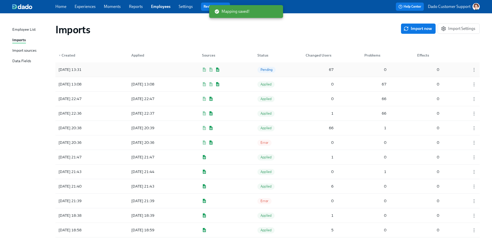
click at [473, 67] on div at bounding box center [472, 70] width 13 height 6
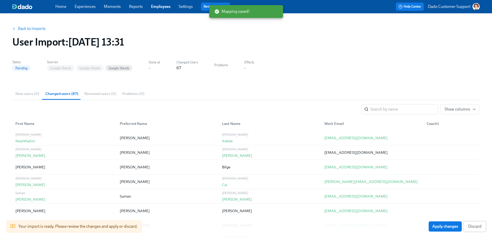
click at [478, 230] on button "Discard" at bounding box center [475, 227] width 22 height 10
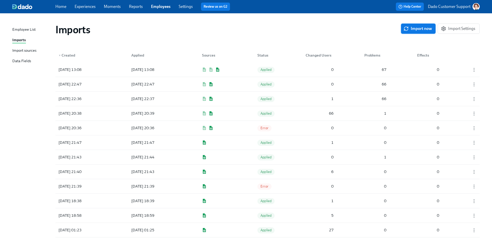
click at [414, 26] on span "Import now" at bounding box center [417, 28] width 27 height 5
click at [79, 67] on div "2025/08/18 13:32" at bounding box center [69, 70] width 27 height 6
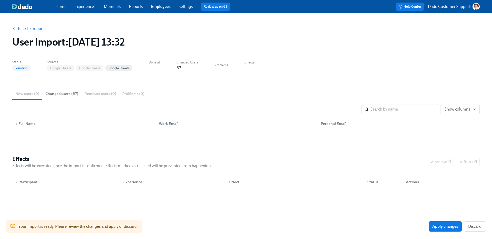
click at [68, 99] on button "Changed users (67)" at bounding box center [61, 94] width 39 height 12
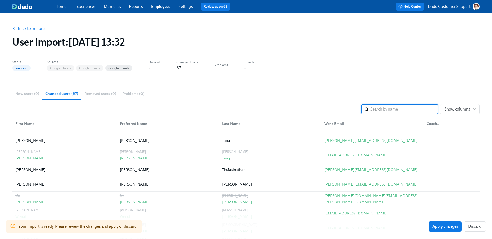
click at [13, 28] on icon "button" at bounding box center [14, 29] width 4 height 4
click at [27, 27] on link "Back to Imports" at bounding box center [32, 28] width 28 height 5
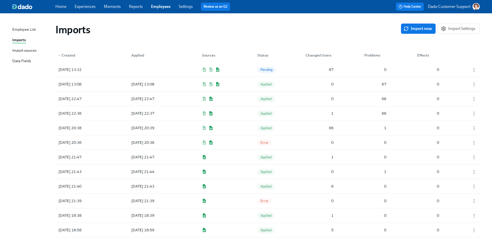
click at [27, 53] on div "Import sources" at bounding box center [24, 51] width 24 height 6
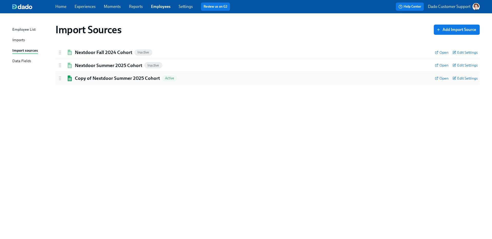
click at [86, 78] on h2 "Copy of Nextdoor Summer 2025 Cohort" at bounding box center [117, 78] width 85 height 7
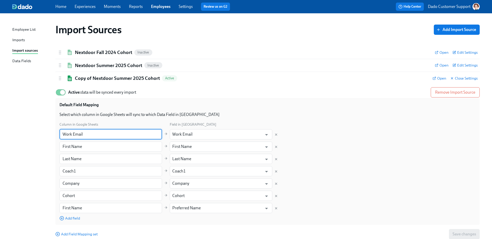
click at [95, 131] on input "Work Email" at bounding box center [110, 134] width 102 height 10
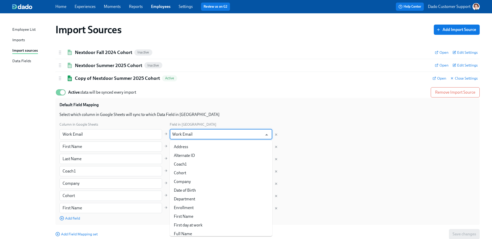
click at [182, 134] on input "Work Email" at bounding box center [217, 134] width 90 height 10
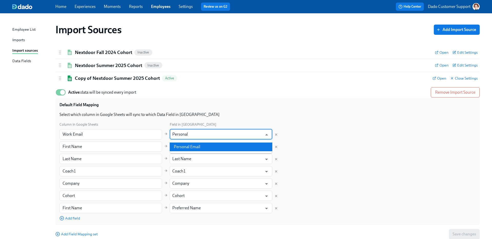
click at [198, 149] on li "Personal Email" at bounding box center [221, 147] width 102 height 9
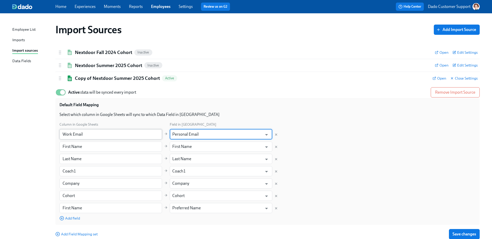
type input "Personal Email"
click at [74, 135] on input "Work Email" at bounding box center [110, 134] width 102 height 10
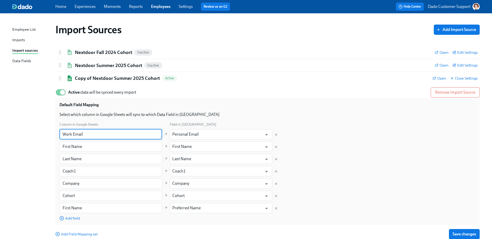
drag, startPoint x: 73, startPoint y: 135, endPoint x: 48, endPoint y: 133, distance: 24.9
click at [48, 133] on div "Import Sources Add Import Source Nextdoor Fall 2024 Cohort Inactive Open Edit S…" at bounding box center [245, 130] width 467 height 222
type input "Email"
click at [16, 38] on div "Imports" at bounding box center [18, 40] width 13 height 6
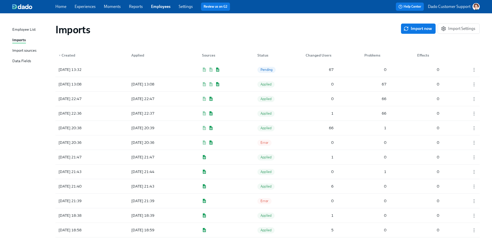
click at [28, 49] on div "Import sources" at bounding box center [24, 51] width 24 height 6
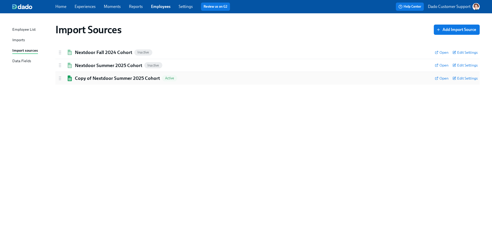
click at [86, 74] on div "Copy of Nextdoor Summer 2025 Cohort Active Open Edit Settings" at bounding box center [267, 78] width 424 height 13
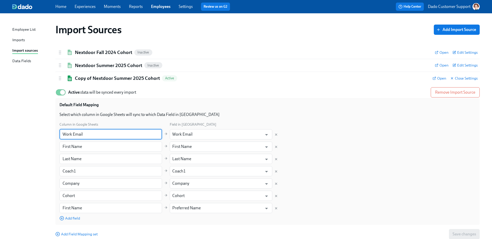
click at [93, 130] on input "Work Email" at bounding box center [110, 134] width 102 height 10
type input "EMail"
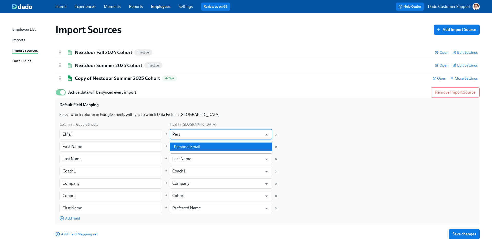
click at [187, 146] on li "Personal Email" at bounding box center [221, 147] width 102 height 9
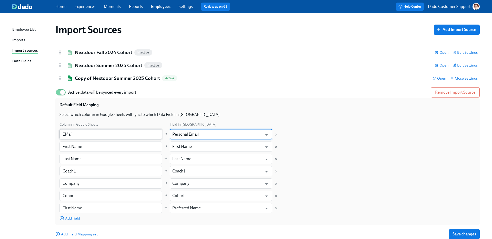
type input "Personal Email"
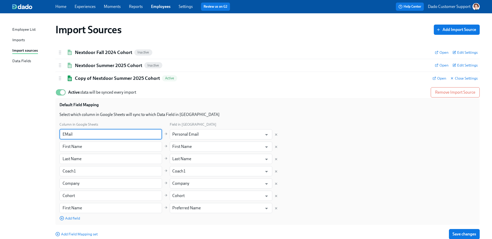
click at [107, 134] on input "EMail" at bounding box center [110, 134] width 102 height 10
type input "Email"
click at [228, 104] on div "Default Field Mapping" at bounding box center [267, 107] width 416 height 10
click at [461, 235] on span "Save changes" at bounding box center [464, 234] width 24 height 5
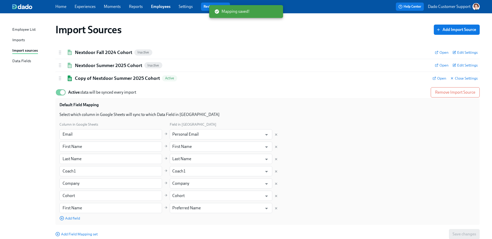
click at [16, 40] on div "Imports" at bounding box center [18, 40] width 13 height 6
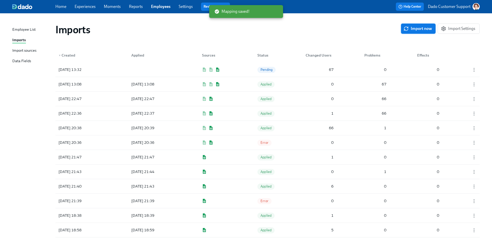
click at [418, 28] on span "Import now" at bounding box center [417, 28] width 27 height 5
click at [474, 83] on icon "button" at bounding box center [473, 84] width 5 height 5
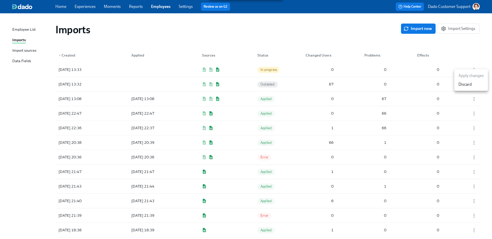
click at [472, 85] on li "Discard" at bounding box center [471, 84] width 34 height 9
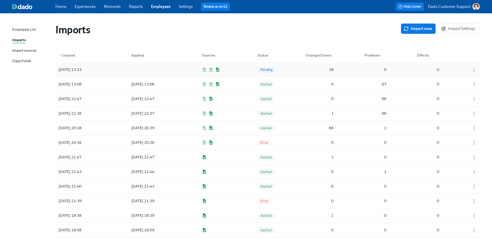
click at [82, 69] on div "2025/08/18 13:33" at bounding box center [69, 70] width 27 height 6
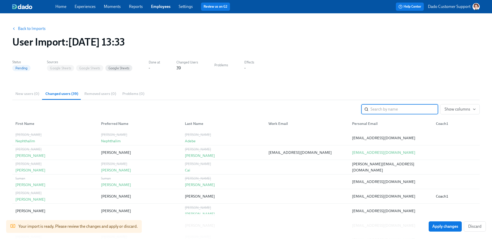
click at [25, 26] on button "Back to Imports" at bounding box center [29, 29] width 40 height 10
click at [25, 28] on link "Back to Imports" at bounding box center [32, 28] width 28 height 5
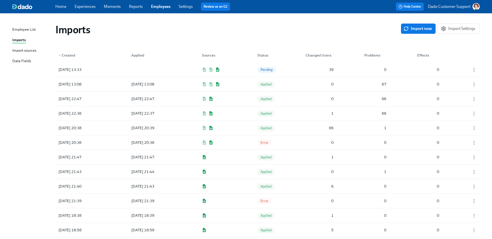
click at [15, 47] on div "Employee List Imports Import sources Data Fields" at bounding box center [33, 48] width 43 height 42
click at [16, 50] on div "Import sources" at bounding box center [24, 51] width 24 height 6
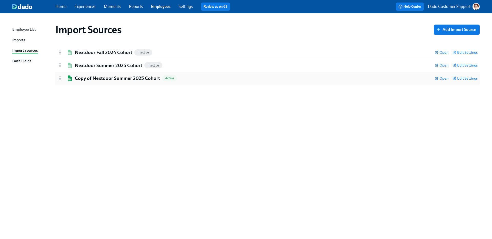
click at [103, 76] on h2 "Copy of Nextdoor Summer 2025 Cohort" at bounding box center [117, 78] width 85 height 7
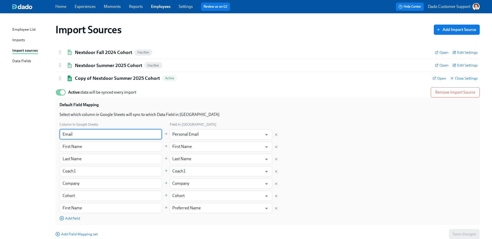
click at [73, 136] on input "Email" at bounding box center [110, 134] width 102 height 10
type input "Personal Email"
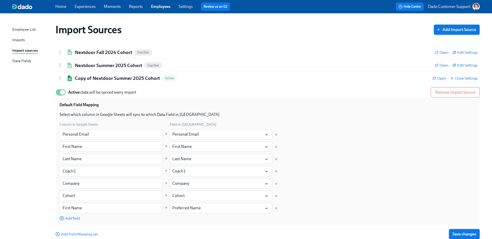
click at [466, 236] on span "Save changes" at bounding box center [464, 234] width 24 height 5
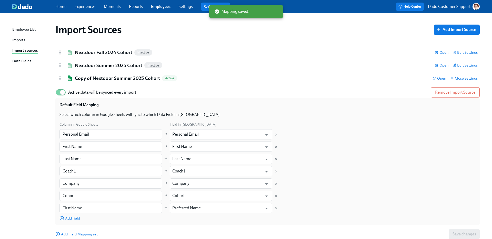
click at [17, 41] on div "Imports" at bounding box center [18, 40] width 13 height 6
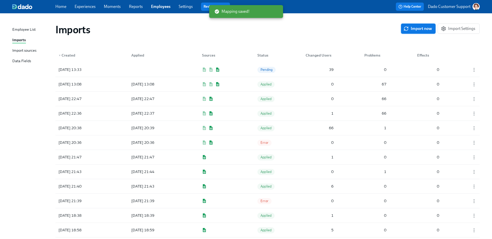
click at [402, 25] on button "Import now" at bounding box center [418, 29] width 35 height 10
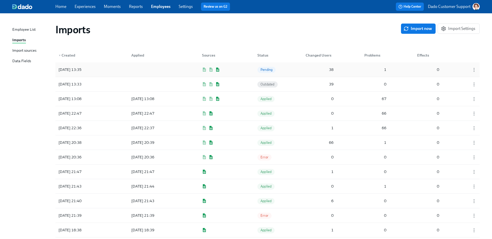
click at [156, 67] on div at bounding box center [150, 70] width 46 height 10
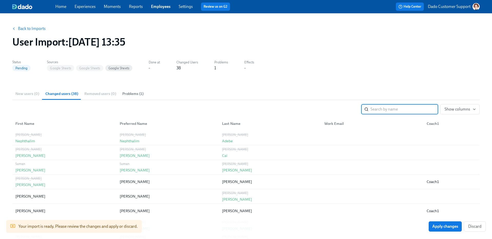
click at [135, 95] on span "Problems (1)" at bounding box center [132, 94] width 21 height 6
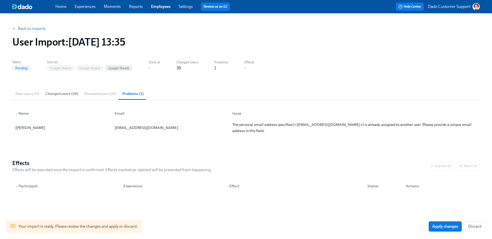
click at [47, 95] on span "Changed users (38)" at bounding box center [61, 94] width 33 height 6
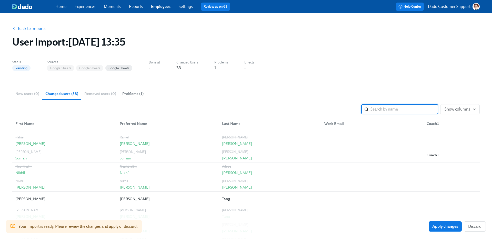
click at [127, 95] on span "Problems (1)" at bounding box center [132, 94] width 21 height 6
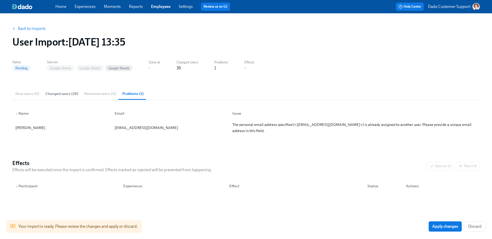
click at [68, 91] on span "Changed users (38)" at bounding box center [61, 94] width 33 height 6
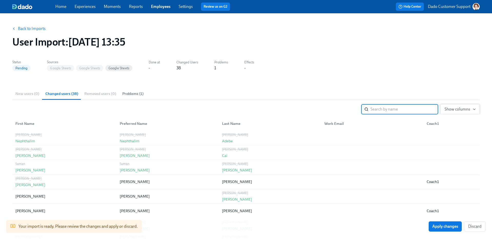
click at [467, 110] on span "Show columns" at bounding box center [459, 109] width 31 height 5
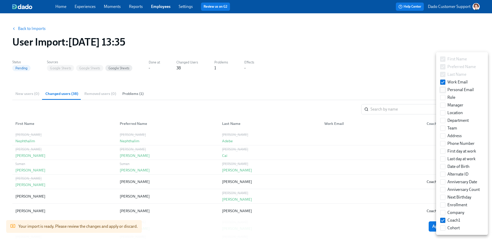
click at [441, 88] on input "Personal Email" at bounding box center [442, 90] width 5 height 5
checkbox input "true"
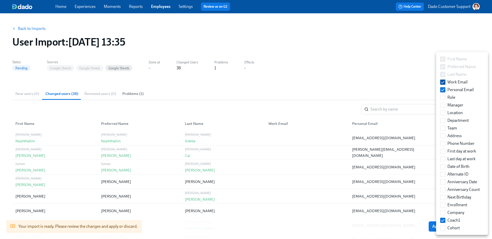
click at [441, 83] on input "Work Email" at bounding box center [442, 82] width 5 height 5
checkbox input "false"
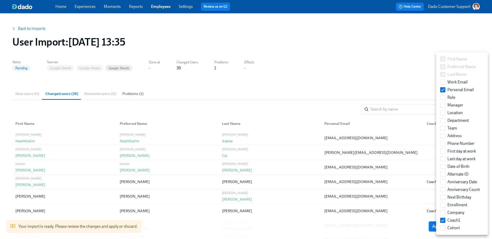
click at [341, 82] on div at bounding box center [246, 119] width 492 height 239
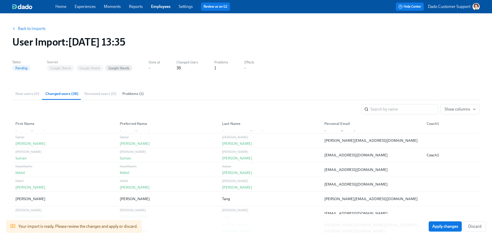
click at [128, 97] on button "Problems (1)" at bounding box center [132, 94] width 27 height 12
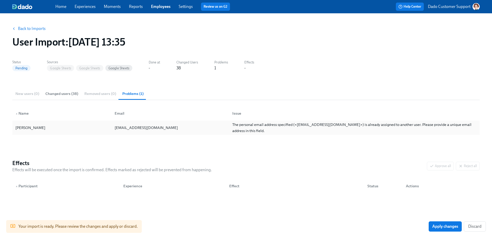
click at [28, 127] on div "Michelle Amos" at bounding box center [30, 128] width 34 height 6
drag, startPoint x: 43, startPoint y: 128, endPoint x: -4, endPoint y: 128, distance: 46.6
click at [0, 128] on html "Home Experiences Moments Reports Employees Settings Review us on G2 Help Center…" at bounding box center [246, 119] width 492 height 239
copy div "Michelle Amos"
click at [159, 8] on link "Employees" at bounding box center [160, 6] width 19 height 5
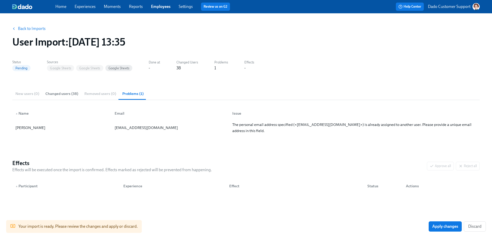
click at [159, 9] on link "Employees" at bounding box center [160, 6] width 19 height 5
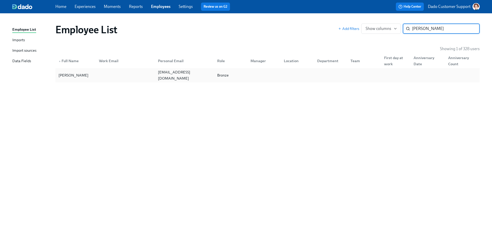
type input "Michelle Morgado"
click at [86, 70] on div "Michelle Morgado" at bounding box center [75, 75] width 38 height 10
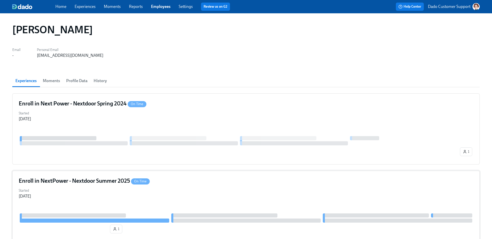
click at [88, 185] on h4 "Enroll in NextPower - Nextdoor Summer 2025 On Time" at bounding box center [84, 181] width 131 height 8
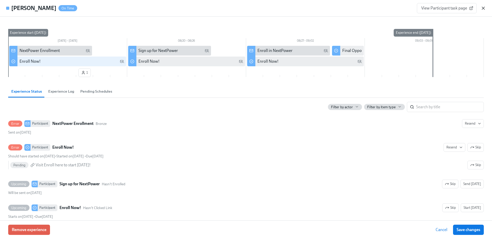
click at [482, 8] on icon "button" at bounding box center [483, 8] width 3 height 3
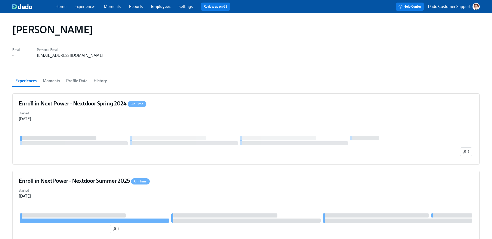
click at [169, 8] on link "Employees" at bounding box center [160, 6] width 19 height 5
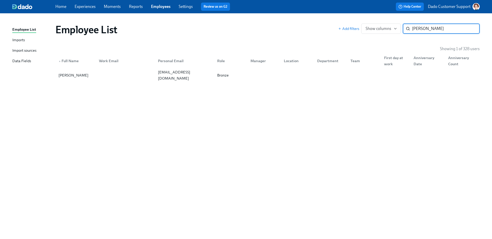
type input "Morgado"
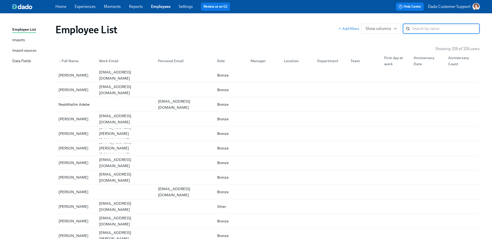
click at [22, 40] on div "Imports" at bounding box center [18, 40] width 13 height 6
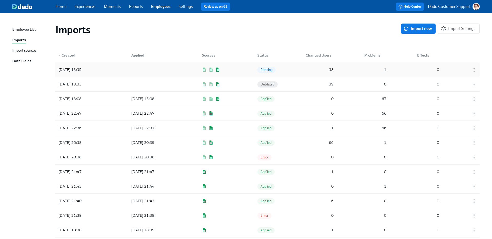
click at [473, 68] on icon "button" at bounding box center [473, 69] width 5 height 5
click at [464, 77] on div "Discard" at bounding box center [464, 79] width 13 height 6
click at [474, 68] on icon "button" at bounding box center [473, 69] width 5 height 5
click at [469, 80] on div "Discard" at bounding box center [464, 79] width 13 height 6
click at [418, 30] on span "Import now" at bounding box center [417, 28] width 27 height 5
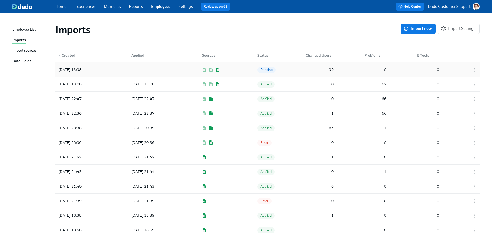
click at [98, 73] on div "2025/08/18 13:38" at bounding box center [79, 70] width 46 height 10
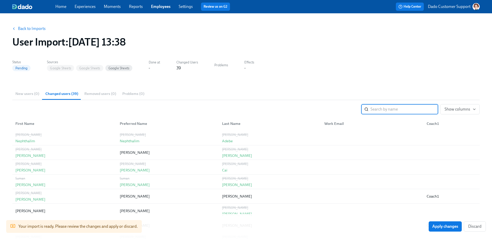
click at [40, 31] on link "Back to Imports" at bounding box center [32, 28] width 28 height 5
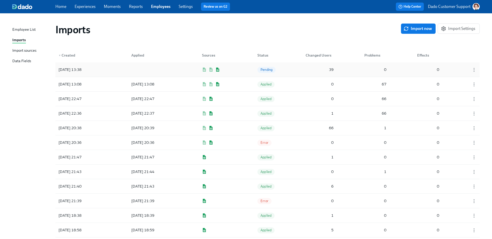
click at [262, 67] on div "Pending" at bounding box center [266, 70] width 18 height 6
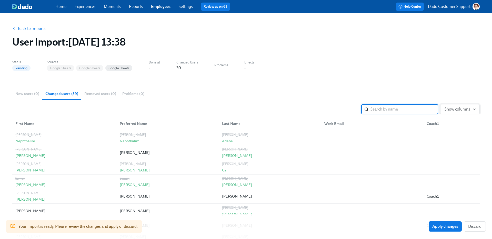
click at [466, 110] on span "Show columns" at bounding box center [459, 109] width 31 height 5
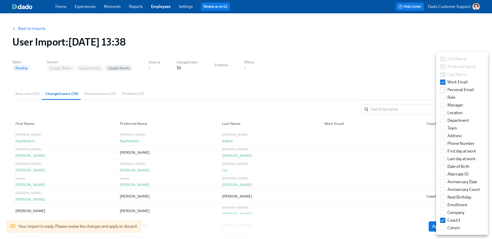
click at [442, 88] on input "Personal Email" at bounding box center [442, 90] width 5 height 5
checkbox input "true"
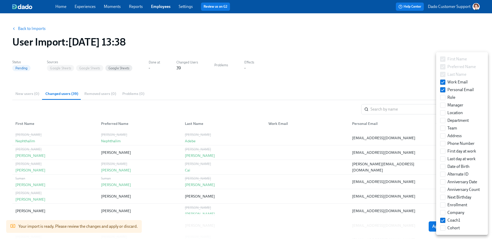
click at [385, 83] on div at bounding box center [246, 119] width 492 height 239
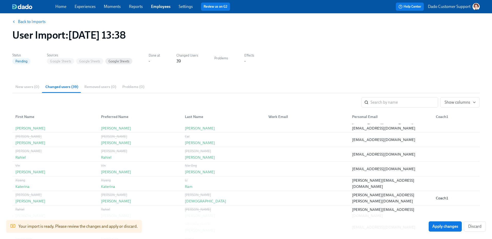
scroll to position [406, 0]
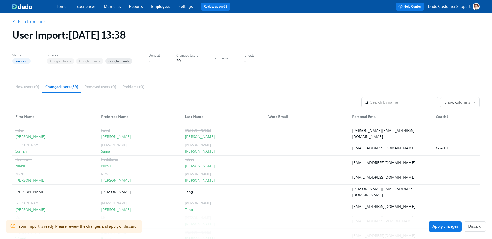
click at [28, 23] on link "Back to Imports" at bounding box center [32, 21] width 28 height 5
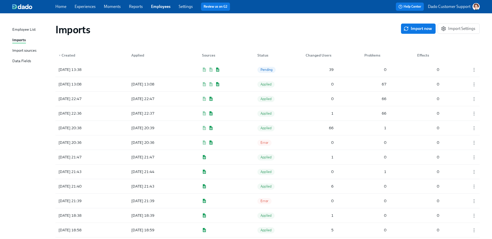
click at [27, 44] on div "Employee List Imports Import sources Data Fields" at bounding box center [33, 48] width 43 height 42
click at [25, 51] on div "Import sources" at bounding box center [24, 51] width 24 height 6
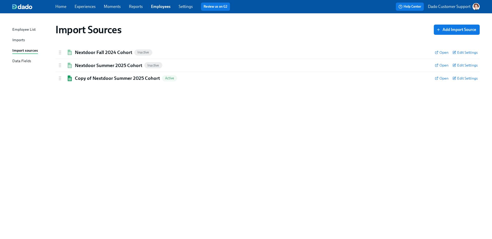
click at [24, 38] on div "Imports" at bounding box center [18, 40] width 13 height 6
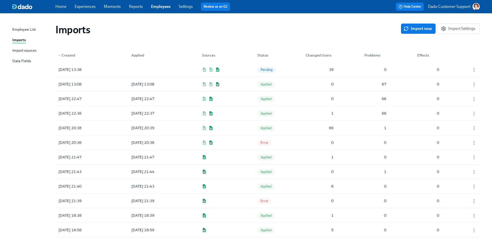
click at [19, 51] on div "Import sources" at bounding box center [24, 51] width 24 height 6
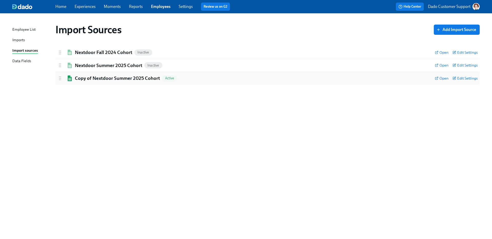
click at [97, 78] on h2 "Copy of Nextdoor Summer 2025 Cohort" at bounding box center [117, 78] width 85 height 7
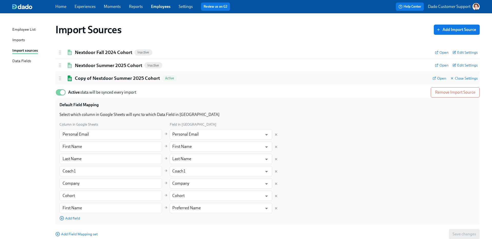
click at [115, 82] on div "Copy of Nextdoor Summer 2025 Cohort Active Open Close Settings" at bounding box center [267, 78] width 424 height 13
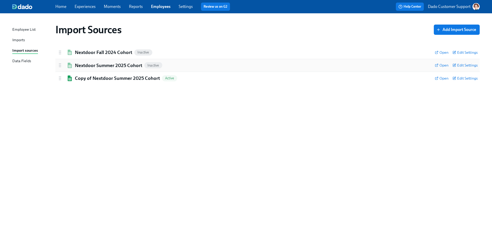
click at [122, 67] on h2 "Nextdoor Summer 2025 Cohort" at bounding box center [108, 65] width 67 height 7
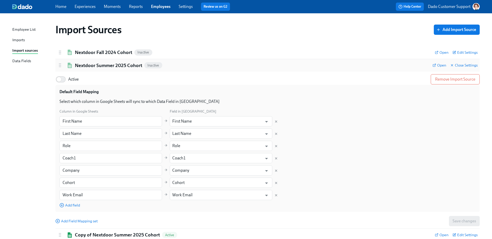
click at [93, 65] on h2 "Nextdoor Summer 2025 Cohort" at bounding box center [108, 65] width 67 height 7
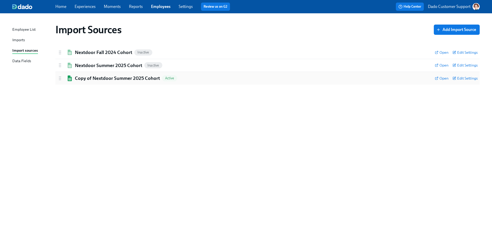
click at [97, 79] on h2 "Copy of Nextdoor Summer 2025 Cohort" at bounding box center [117, 78] width 85 height 7
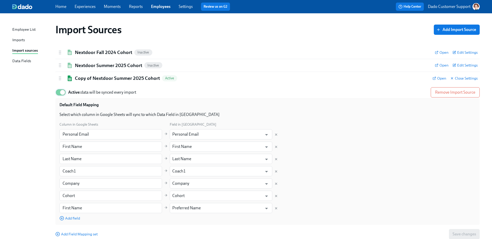
click at [60, 91] on input "Active: data will be synced every import" at bounding box center [63, 92] width 34 height 11
checkbox input "false"
click at [88, 66] on h2 "Nextdoor Summer 2025 Cohort" at bounding box center [108, 65] width 67 height 7
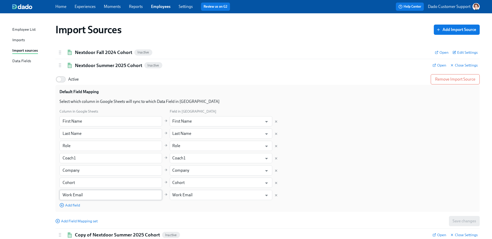
click at [82, 194] on input "Work Email" at bounding box center [110, 195] width 102 height 10
click at [67, 195] on input "Work Email" at bounding box center [110, 195] width 102 height 10
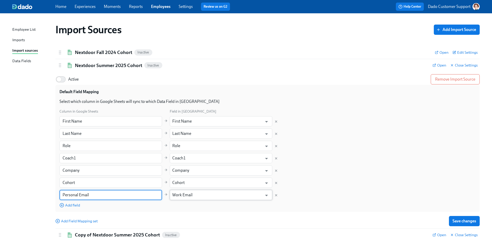
type input "Personal Email"
click at [186, 198] on input "Work Email" at bounding box center [217, 195] width 90 height 10
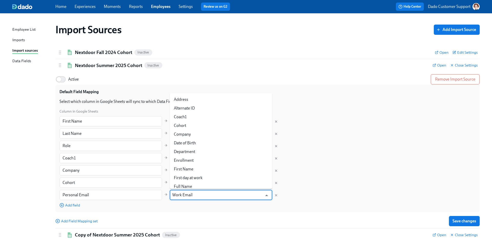
scroll to position [108, 0]
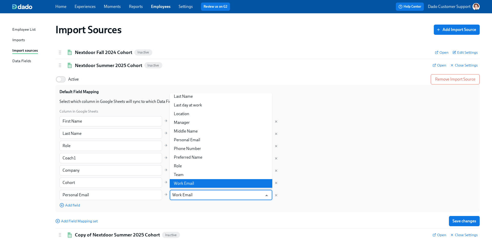
paste input "Personal"
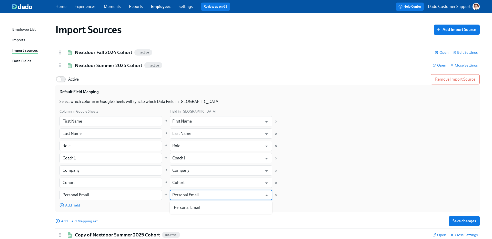
scroll to position [0, 0]
click at [338, 208] on div "Column in Google Sheets Field in Dado First Name ​ First Name ​ Last Name ​ Las…" at bounding box center [267, 158] width 416 height 99
click at [223, 206] on div "Column in Google Sheets Field in Dado First Name ​ First Name ​ Last Name ​ Las…" at bounding box center [267, 158] width 416 height 99
click at [223, 194] on input "Work Email" at bounding box center [217, 195] width 90 height 10
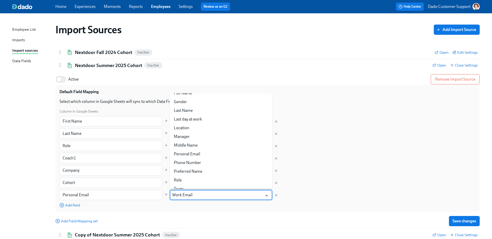
paste input "Personal"
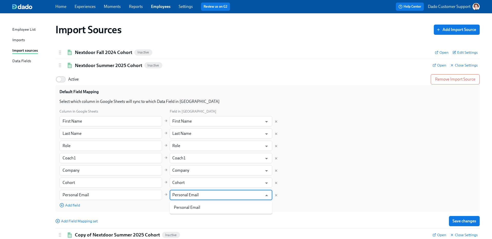
click at [208, 205] on li "Personal Email" at bounding box center [221, 207] width 102 height 9
type input "Personal Email"
click at [455, 224] on span "Save changes" at bounding box center [464, 221] width 24 height 5
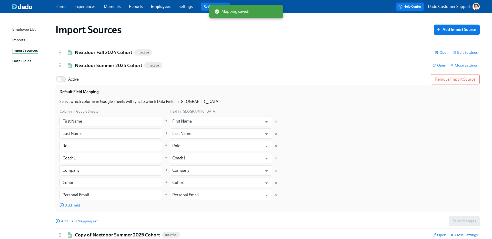
click at [21, 43] on div "Imports" at bounding box center [18, 40] width 13 height 6
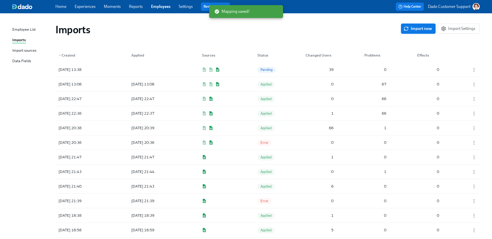
click at [423, 28] on span "Import now" at bounding box center [417, 28] width 27 height 5
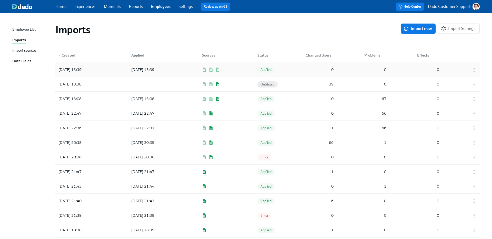
click at [156, 69] on div "2025/08/18 13:39" at bounding box center [142, 70] width 27 height 6
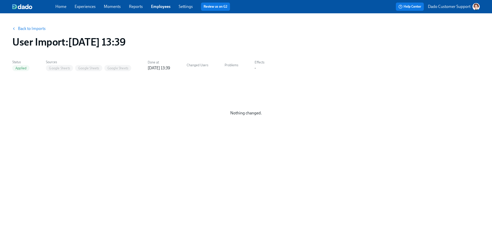
click at [27, 29] on link "Back to Imports" at bounding box center [32, 28] width 28 height 5
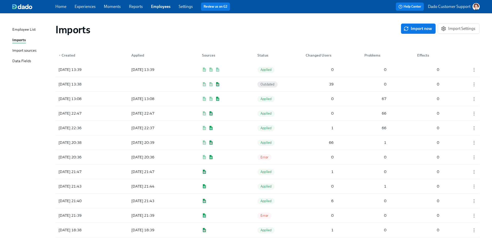
click at [24, 52] on div "Import sources" at bounding box center [24, 51] width 24 height 6
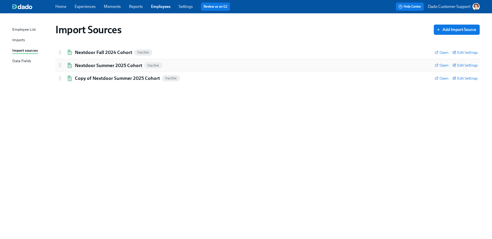
click at [102, 62] on h2 "Nextdoor Summer 2025 Cohort" at bounding box center [108, 65] width 67 height 7
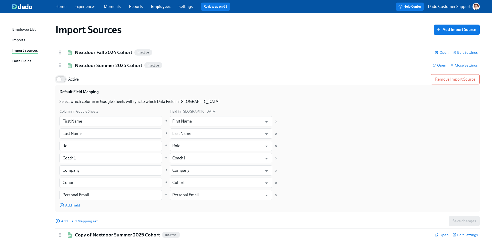
click at [65, 80] on input "Active" at bounding box center [59, 79] width 34 height 11
checkbox input "true"
click at [20, 39] on div "Imports" at bounding box center [18, 40] width 13 height 6
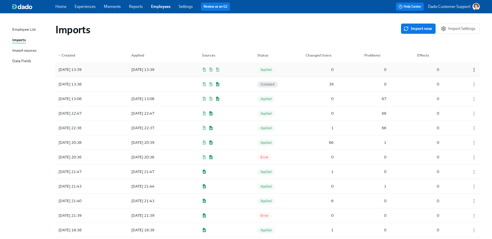
click at [473, 69] on icon "button" at bounding box center [473, 69] width 5 height 5
click at [464, 71] on div "Discard" at bounding box center [464, 70] width 13 height 6
click at [425, 30] on span "Import now" at bounding box center [417, 28] width 27 height 5
click at [133, 72] on div at bounding box center [150, 70] width 46 height 10
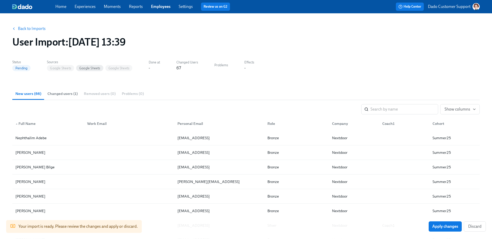
click at [63, 94] on span "Changed users (1)" at bounding box center [62, 94] width 30 height 6
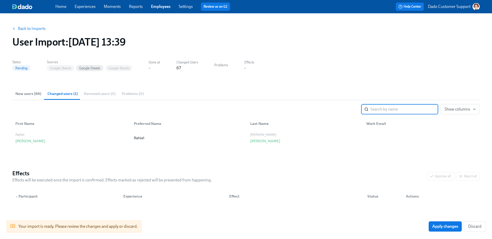
click at [24, 94] on span "New users (66)" at bounding box center [28, 94] width 26 height 6
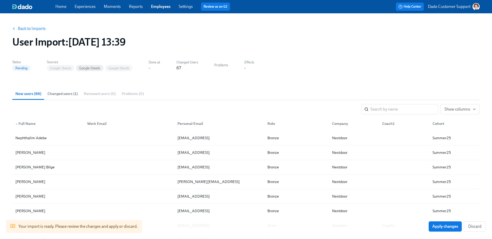
click at [63, 94] on span "Changed users (1)" at bounding box center [62, 94] width 30 height 6
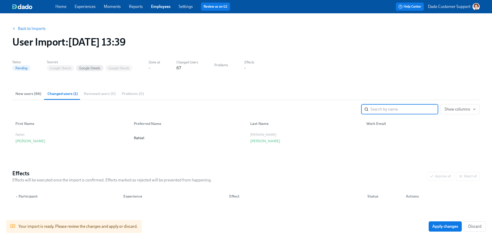
click at [24, 95] on span "New users (66)" at bounding box center [28, 94] width 26 height 6
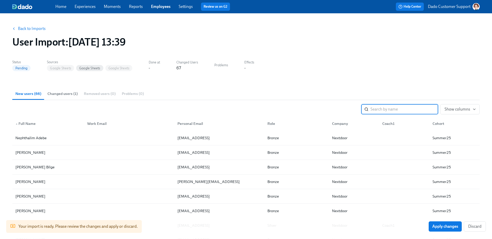
click at [65, 95] on span "Changed users (1)" at bounding box center [62, 94] width 30 height 6
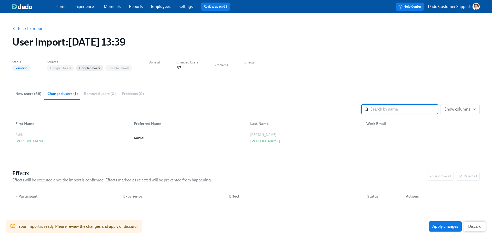
click at [482, 226] on button "Discard" at bounding box center [475, 227] width 22 height 10
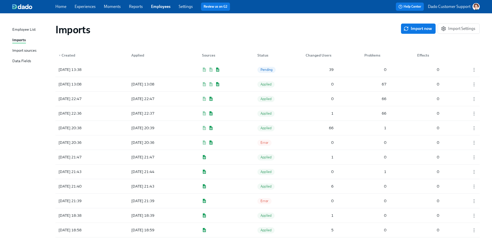
click at [23, 53] on div "Import sources" at bounding box center [24, 51] width 24 height 6
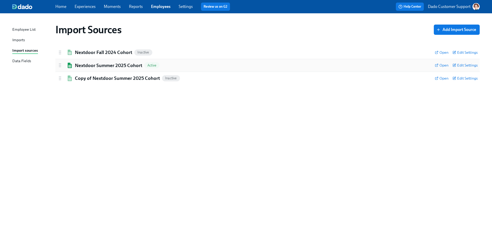
click at [99, 63] on h2 "Nextdoor Summer 2025 Cohort" at bounding box center [108, 65] width 67 height 7
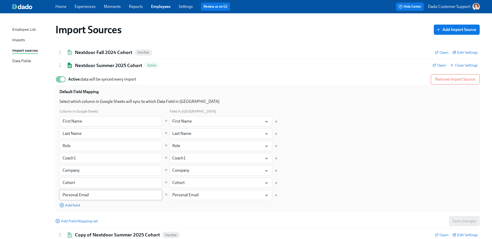
click at [68, 192] on input "Personal Email" at bounding box center [110, 195] width 102 height 10
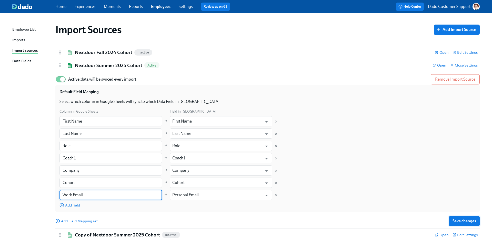
type input "Work Email"
click at [459, 221] on span "Save changes" at bounding box center [464, 221] width 24 height 5
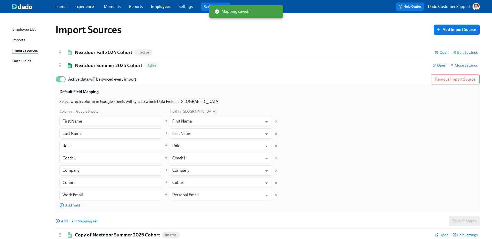
click at [20, 40] on div "Imports" at bounding box center [18, 40] width 13 height 6
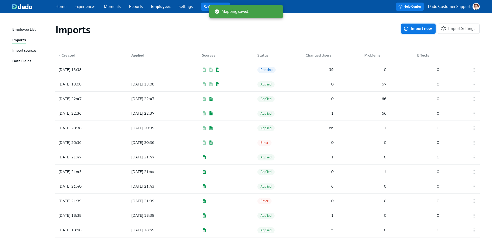
click at [414, 28] on span "Import now" at bounding box center [417, 28] width 27 height 5
click at [84, 70] on div "2025/08/18 13:40" at bounding box center [69, 70] width 27 height 6
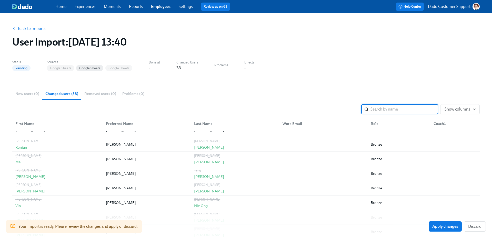
scroll to position [170, 0]
click at [20, 23] on div "Back to Imports User Import : 2025/08/18 13:40" at bounding box center [245, 35] width 475 height 33
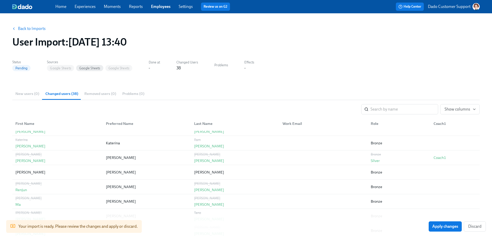
click at [19, 28] on link "Back to Imports" at bounding box center [32, 28] width 28 height 5
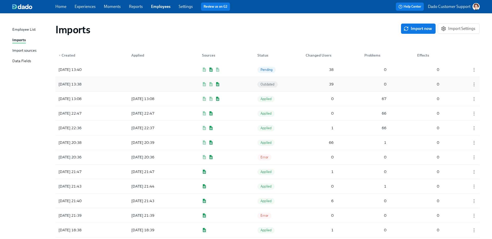
click at [317, 86] on div "39" at bounding box center [319, 84] width 32 height 10
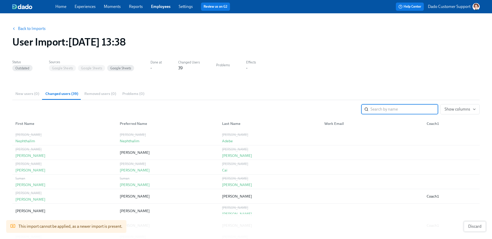
click at [476, 226] on span "Discard" at bounding box center [474, 226] width 13 height 5
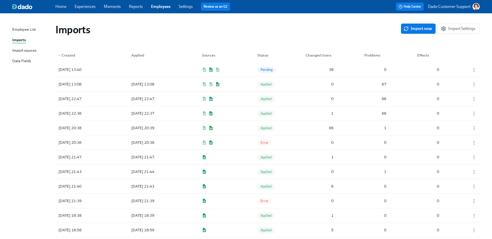
click at [20, 50] on div "Import sources" at bounding box center [24, 51] width 24 height 6
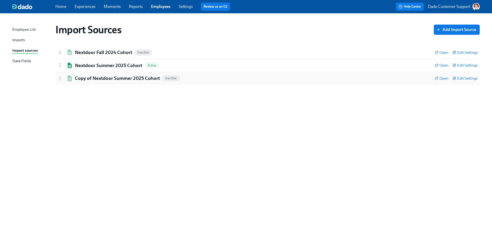
click at [142, 79] on h2 "Copy of Nextdoor Summer 2025 Cohort" at bounding box center [117, 78] width 85 height 7
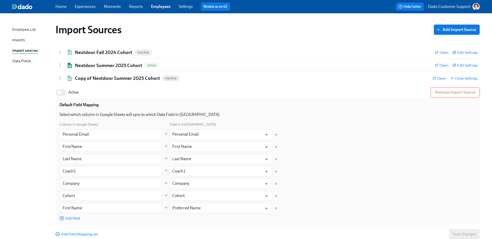
click at [443, 91] on span "Remove Import Source" at bounding box center [455, 92] width 40 height 5
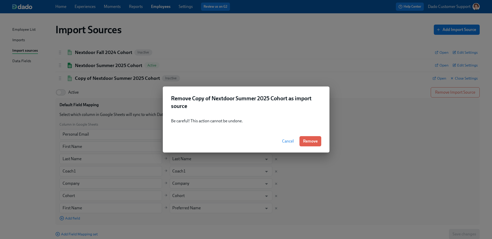
click at [305, 147] on div "Cancel Remove" at bounding box center [246, 141] width 167 height 23
click at [306, 144] on button "Remove" at bounding box center [310, 141] width 22 height 10
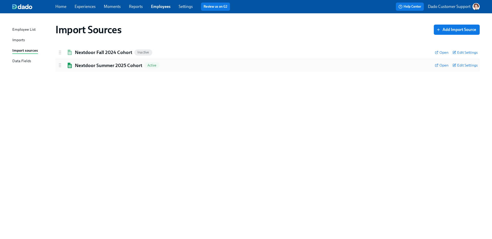
click at [84, 60] on div "Nextdoor Summer 2025 Cohort Active Open Edit Settings" at bounding box center [267, 65] width 424 height 13
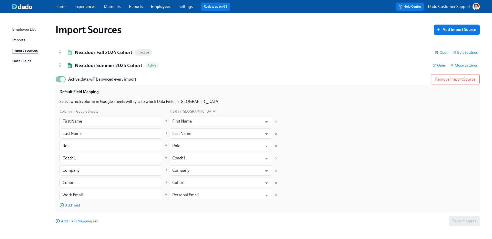
click at [22, 39] on div "Imports" at bounding box center [18, 40] width 13 height 6
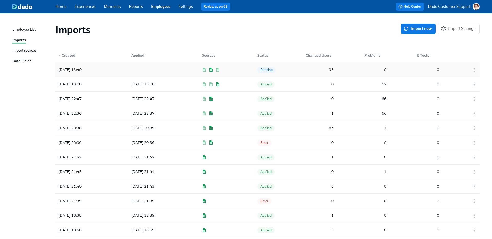
click at [84, 71] on div "2025/08/18 13:40" at bounding box center [69, 70] width 27 height 6
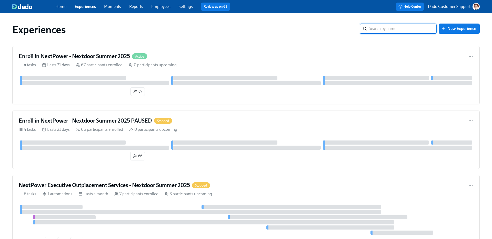
click at [160, 7] on link "Employees" at bounding box center [160, 6] width 19 height 5
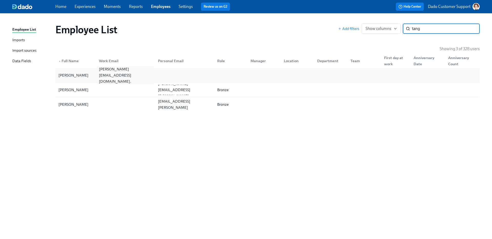
type input "tang"
click at [128, 73] on div "jennifer.tang8@gmail.com." at bounding box center [125, 75] width 57 height 18
click at [120, 87] on div at bounding box center [124, 90] width 59 height 10
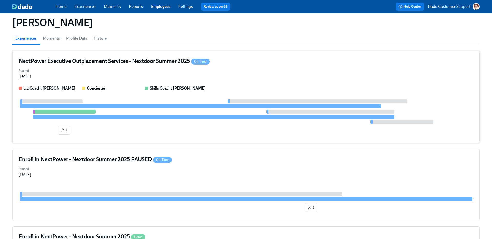
scroll to position [42, 0]
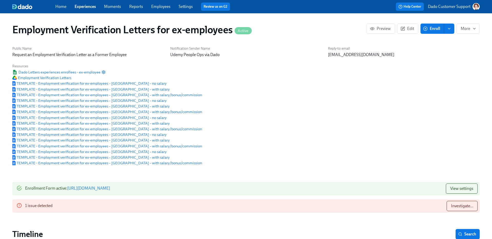
scroll to position [0, 15]
click at [69, 71] on span "Dado Letters experiences enrollees - ex-employee" at bounding box center [56, 72] width 88 height 5
click at [85, 4] on link "Experiences" at bounding box center [85, 6] width 21 height 5
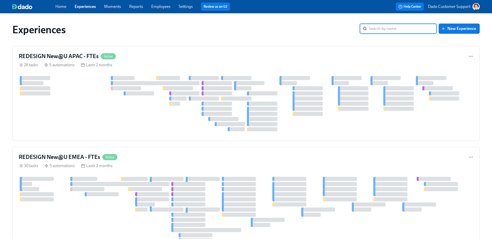
click at [384, 28] on input "search" at bounding box center [403, 29] width 68 height 10
type input "3rd"
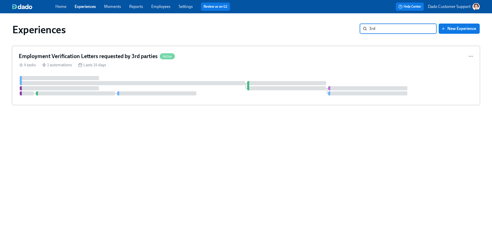
click at [116, 56] on h4 "Employment Verification Letters requested by 3rd parties" at bounding box center [88, 57] width 139 height 8
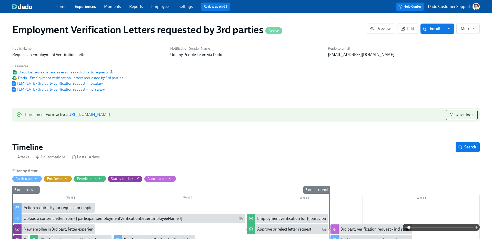
click at [91, 71] on span "Dado Letters experiences enrollees – 3rd party requests" at bounding box center [60, 72] width 96 height 5
click at [112, 71] on icon "button" at bounding box center [111, 72] width 4 height 4
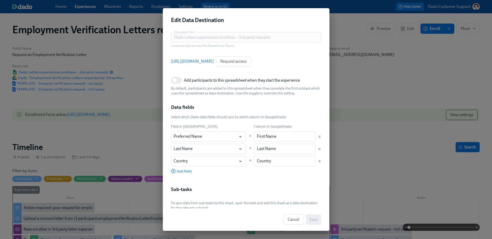
click at [201, 79] on span "Add participants to this spreadsheet when they start the experience" at bounding box center [242, 81] width 116 height 6
click at [191, 79] on input "Add participants to this spreadsheet when they start the experience" at bounding box center [175, 80] width 34 height 11
checkbox input "true"
click at [318, 220] on button "Save" at bounding box center [313, 220] width 15 height 10
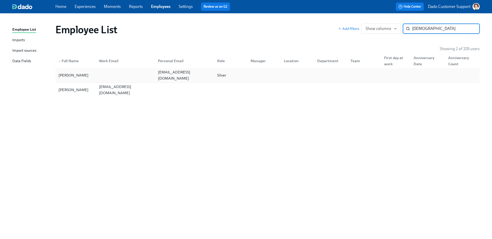
type input "christo"
click at [139, 75] on div at bounding box center [124, 75] width 59 height 10
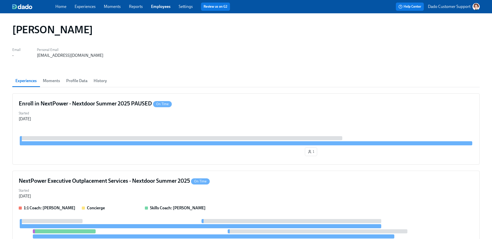
click at [80, 79] on span "Profile Data" at bounding box center [76, 80] width 21 height 7
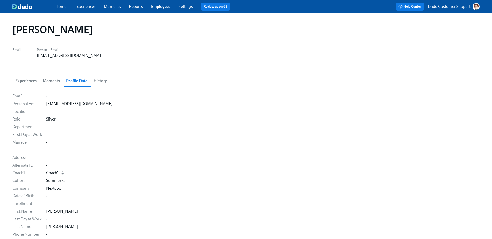
scroll to position [42, 0]
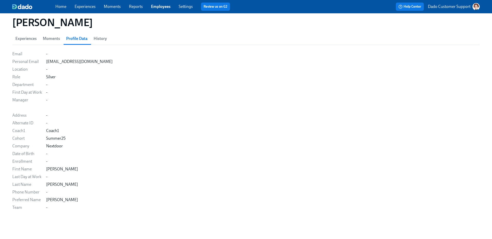
click at [34, 41] on span "Experiences" at bounding box center [25, 38] width 21 height 7
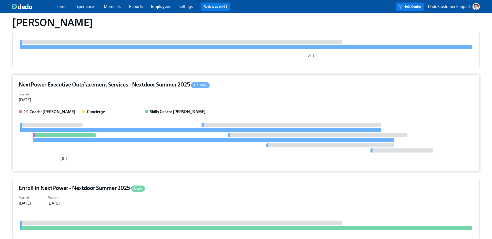
scroll to position [96, 0]
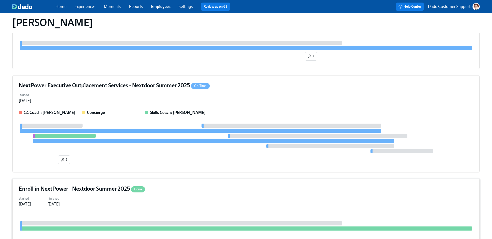
click at [112, 187] on h4 "Enroll in NextPower - Nextdoor Summer 2025 Done" at bounding box center [82, 189] width 126 height 8
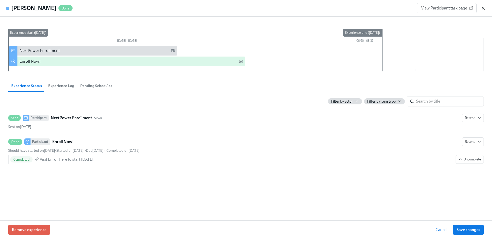
click at [482, 7] on icon "button" at bounding box center [482, 8] width 5 height 5
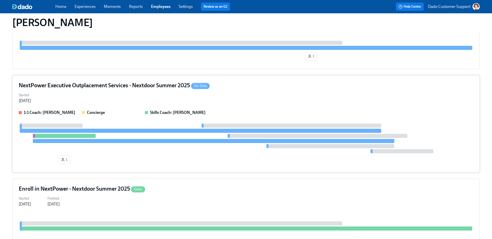
scroll to position [0, 0]
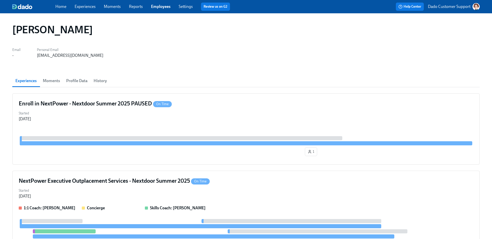
click at [161, 5] on link "Employees" at bounding box center [160, 6] width 19 height 5
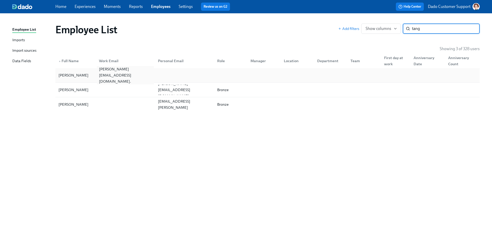
type input "tang"
click at [109, 77] on div "jennifer.tang8@gmail.com." at bounding box center [125, 75] width 57 height 18
click at [90, 4] on link "Experiences" at bounding box center [85, 6] width 21 height 5
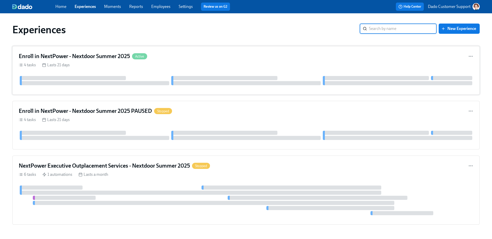
click at [116, 61] on div "Enroll in NextPower - Nextdoor Summer 2025 Active 4 tasks Lasts 21 days" at bounding box center [245, 70] width 467 height 49
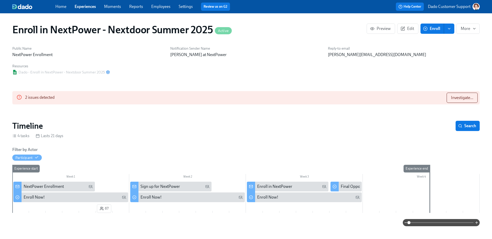
click at [476, 104] on div "2 issues detected Investigate..." at bounding box center [245, 97] width 467 height 13
click at [469, 98] on span "Investigate..." at bounding box center [462, 97] width 22 height 5
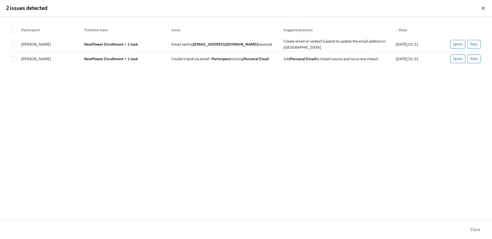
click at [482, 8] on icon "button" at bounding box center [483, 8] width 3 height 3
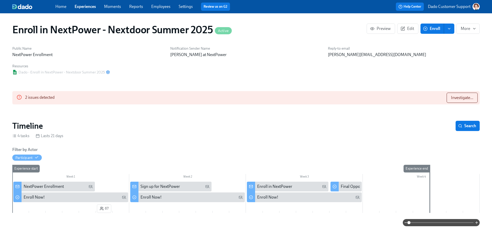
click at [274, 74] on div "Public Name NextPower Enrollment Notification Sender Name Scott at NextPower Re…" at bounding box center [245, 60] width 473 height 35
click at [458, 97] on span "Investigate..." at bounding box center [462, 97] width 22 height 5
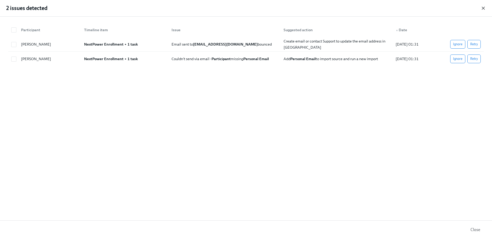
click at [482, 7] on icon "button" at bounding box center [483, 8] width 3 height 3
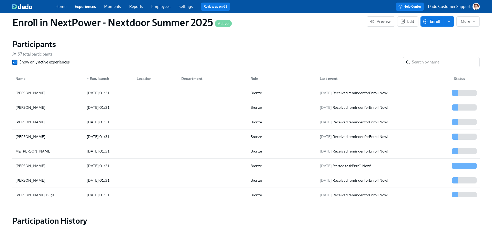
click at [57, 59] on div "Show only active experiences ​" at bounding box center [245, 62] width 467 height 10
click at [53, 64] on span "Show only active experiences" at bounding box center [44, 62] width 50 height 6
click at [17, 64] on input "Show only active experiences" at bounding box center [15, 62] width 5 height 5
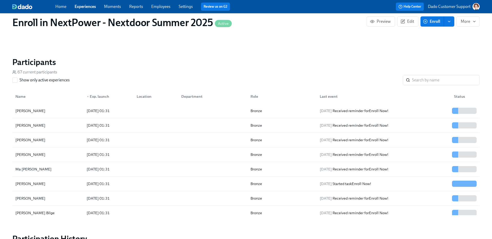
scroll to position [346, 0]
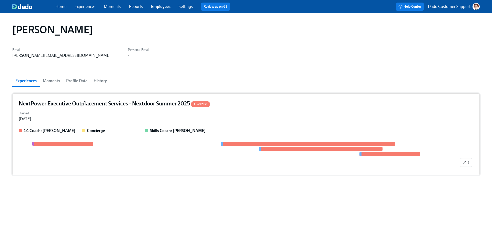
click at [148, 117] on div "Started [DATE]" at bounding box center [246, 116] width 454 height 12
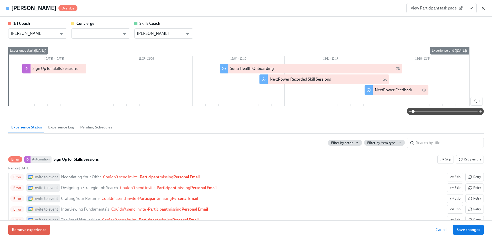
click at [482, 8] on icon "button" at bounding box center [482, 8] width 5 height 5
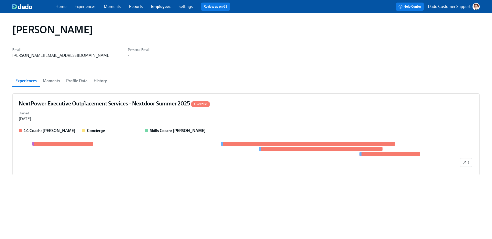
click at [79, 5] on link "Experiences" at bounding box center [85, 6] width 21 height 5
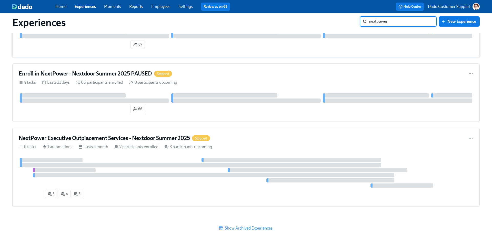
scroll to position [54, 0]
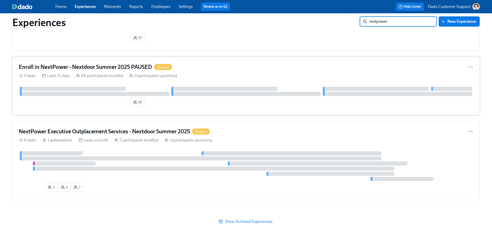
type input "nextpower"
click at [131, 61] on div "Enroll in NextPower - Nextdoor Summer 2025 PAUSED Stopped 4 tasks Lasts 21 days…" at bounding box center [245, 86] width 467 height 58
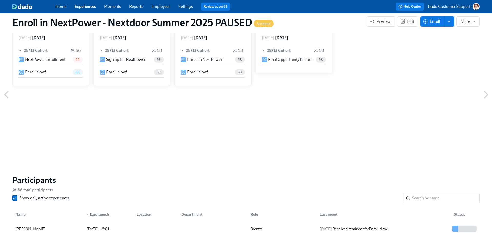
scroll to position [252, 0]
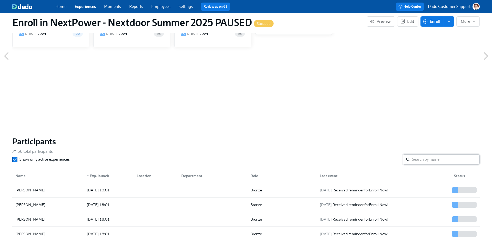
click at [451, 159] on input "search" at bounding box center [446, 160] width 68 height 10
type input "tang"
click at [81, 7] on link "Experiences" at bounding box center [85, 6] width 21 height 5
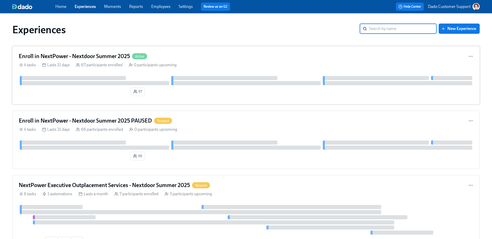
click at [112, 79] on div at bounding box center [73, 78] width 106 height 4
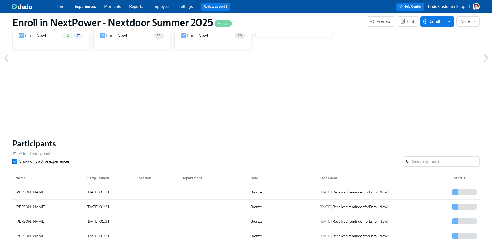
scroll to position [294, 0]
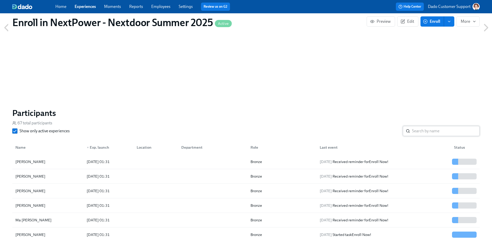
click at [426, 127] on input "search" at bounding box center [446, 131] width 68 height 10
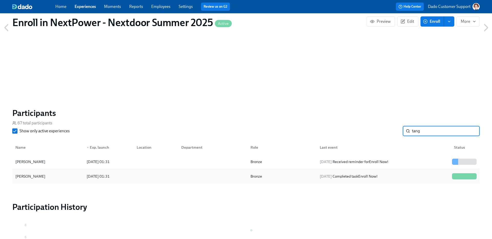
type input "tang"
click at [61, 174] on div "Jennifer Tang" at bounding box center [47, 176] width 69 height 10
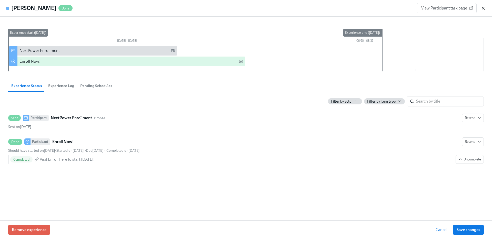
click at [482, 7] on icon "button" at bounding box center [483, 8] width 3 height 3
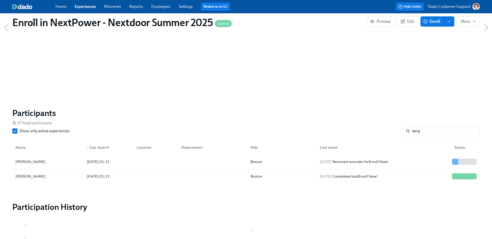
click at [85, 6] on link "Experiences" at bounding box center [85, 6] width 21 height 5
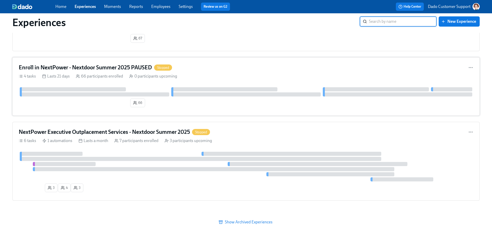
scroll to position [54, 0]
click at [154, 9] on link "Employees" at bounding box center [160, 6] width 19 height 5
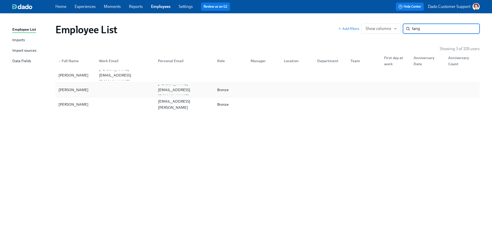
type input "tang"
click at [124, 86] on div at bounding box center [124, 90] width 59 height 10
click at [115, 78] on div "jennifer.tang8@gmail.com." at bounding box center [124, 75] width 59 height 10
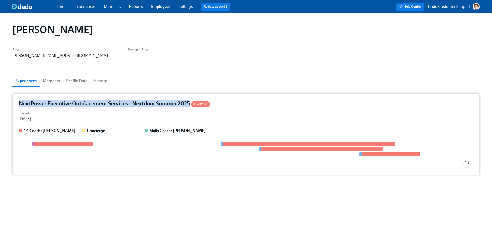
drag, startPoint x: 6, startPoint y: 101, endPoint x: 190, endPoint y: 105, distance: 184.8
click at [190, 105] on div "Jennifer Tang Email jennifer.tang8@gmail.com. Personal Email - Experiences Mome…" at bounding box center [246, 126] width 492 height 226
copy h4 "NextPower Executive Outplacement Services - Nextdoor Summer 2025"
click at [84, 7] on link "Experiences" at bounding box center [85, 6] width 21 height 5
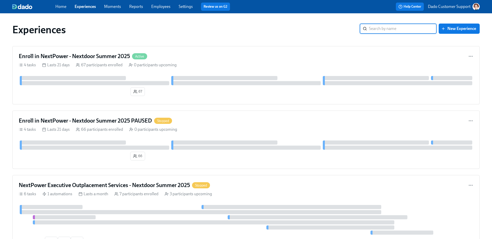
click at [393, 28] on input "search" at bounding box center [403, 29] width 68 height 10
paste input "NextPower Executive Outplacement Services - Nextdoor Summer 2025"
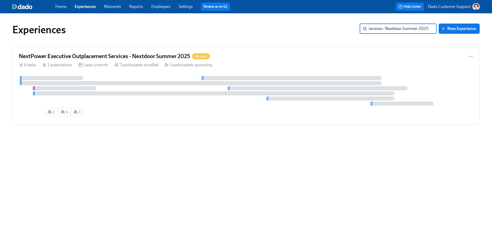
type input "NextPower Executive Outplacement Services - Nextdoor Summer 2025"
click at [305, 33] on div "Experiences" at bounding box center [185, 30] width 347 height 12
click at [231, 96] on div at bounding box center [246, 91] width 454 height 30
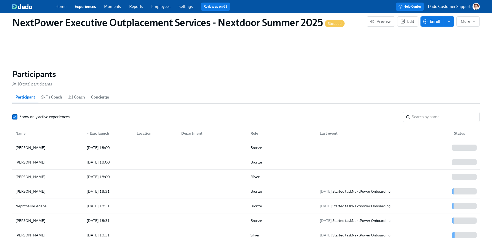
scroll to position [393, 0]
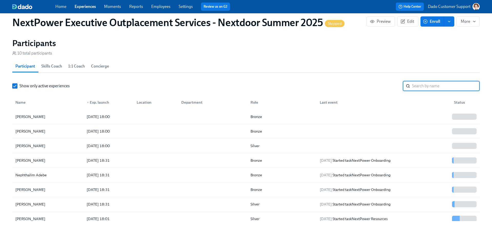
click at [420, 86] on input "search" at bounding box center [446, 86] width 68 height 10
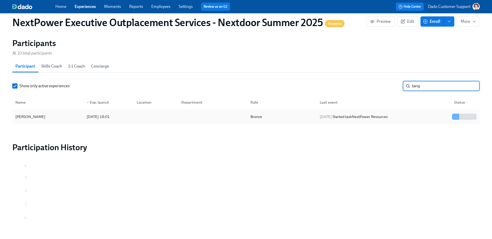
type input "tang"
click at [317, 118] on div "2025/08/15 Started task NextPower Resources" at bounding box center [353, 117] width 72 height 6
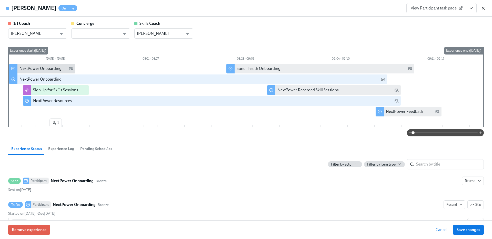
click at [484, 9] on icon "button" at bounding box center [483, 8] width 3 height 3
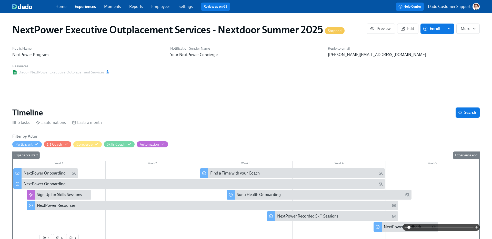
click at [88, 4] on link "Experiences" at bounding box center [85, 6] width 21 height 5
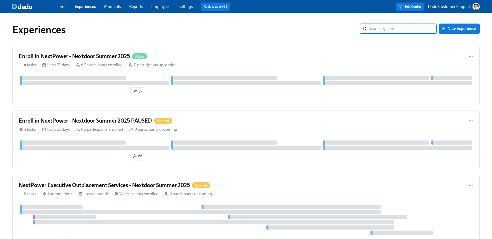
click at [395, 32] on input "search" at bounding box center [403, 29] width 68 height 10
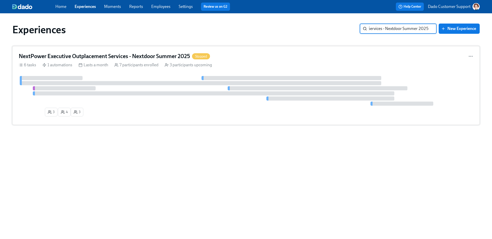
type input "NextPower Executive Outplacement Services - Nextdoor Summer 2025"
click at [163, 81] on div at bounding box center [200, 83] width 361 height 4
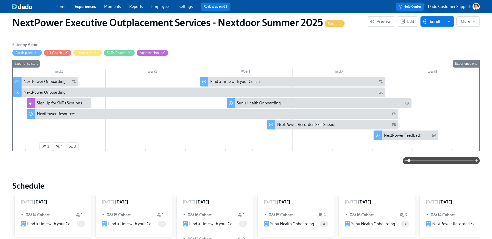
scroll to position [262, 0]
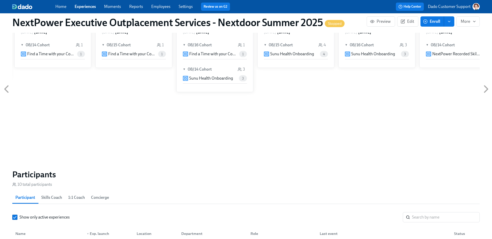
click at [41, 218] on span "Show only active experiences" at bounding box center [44, 218] width 50 height 6
click at [17, 218] on input "Show only active experiences" at bounding box center [15, 217] width 5 height 5
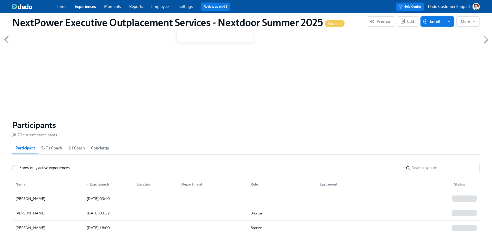
scroll to position [378, 0]
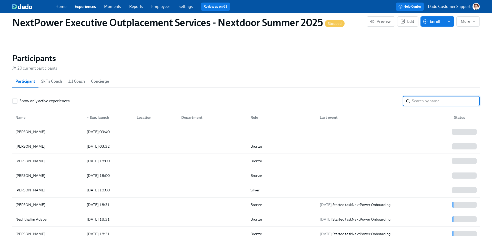
click at [442, 100] on input "search" at bounding box center [446, 101] width 68 height 10
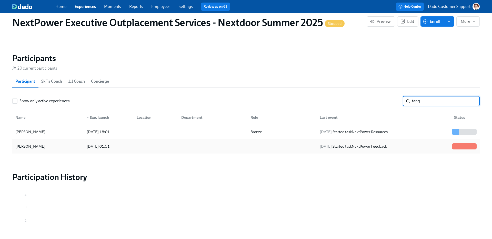
type input "tang"
click at [112, 148] on div "2025/08/14 01:51" at bounding box center [98, 146] width 27 height 6
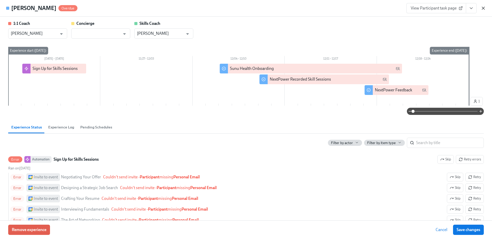
click at [482, 7] on icon "button" at bounding box center [482, 8] width 5 height 5
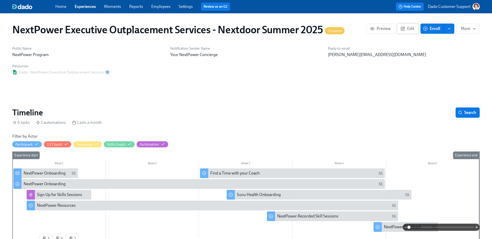
click at [401, 24] on button "Edit" at bounding box center [407, 29] width 21 height 10
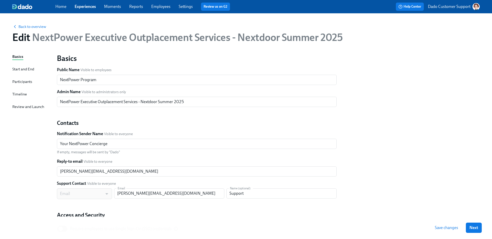
click at [18, 66] on div "Start and End" at bounding box center [23, 69] width 22 height 6
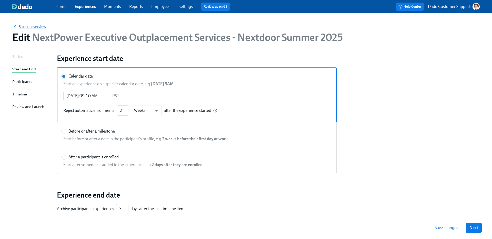
click at [30, 27] on span "Back to overview" at bounding box center [29, 26] width 34 height 5
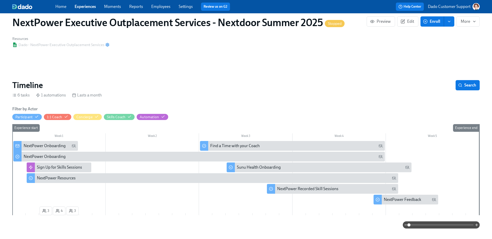
scroll to position [47, 0]
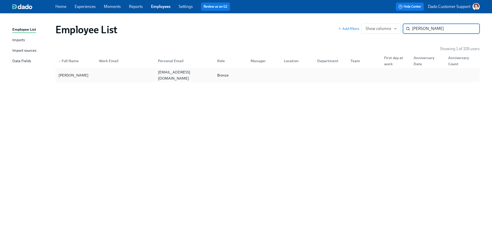
type input "[PERSON_NAME]"
click at [105, 74] on div at bounding box center [124, 75] width 59 height 10
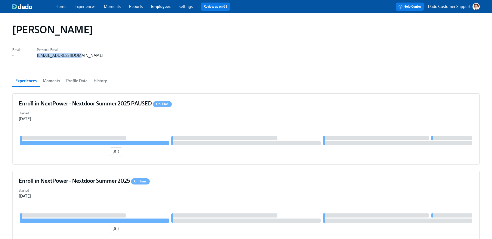
drag, startPoint x: 37, startPoint y: 55, endPoint x: 140, endPoint y: 55, distance: 103.5
click at [127, 55] on div "Email - Personal Email [EMAIL_ADDRESS][DOMAIN_NAME]" at bounding box center [245, 52] width 467 height 12
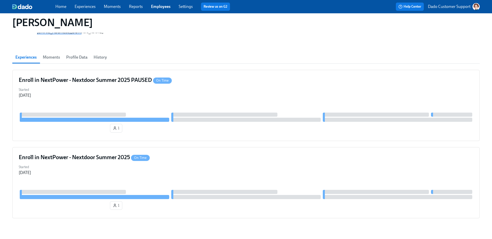
scroll to position [38, 0]
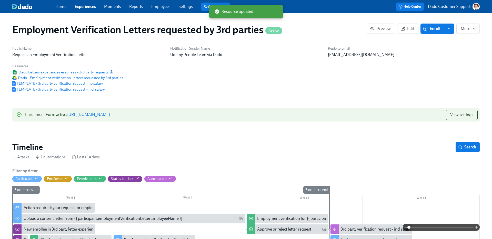
click at [161, 5] on link "Employees" at bounding box center [160, 6] width 19 height 5
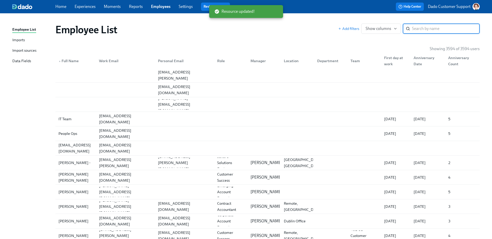
click at [30, 49] on div "Import sources" at bounding box center [24, 51] width 24 height 6
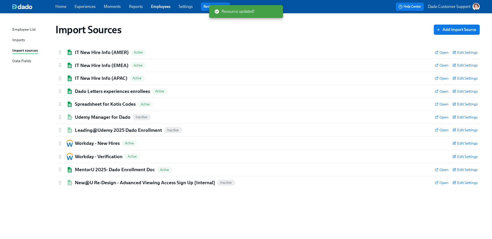
click at [22, 41] on div "Imports" at bounding box center [18, 40] width 13 height 6
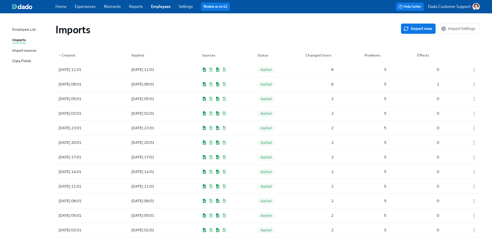
click at [453, 7] on p "Dado Customer Support" at bounding box center [449, 7] width 43 height 6
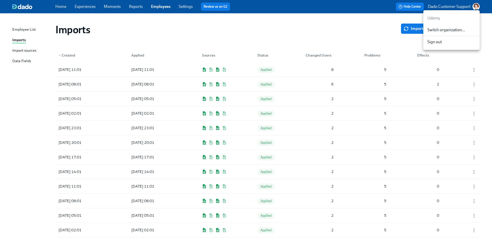
click at [354, 24] on div at bounding box center [246, 119] width 492 height 239
